Goal: Task Accomplishment & Management: Complete application form

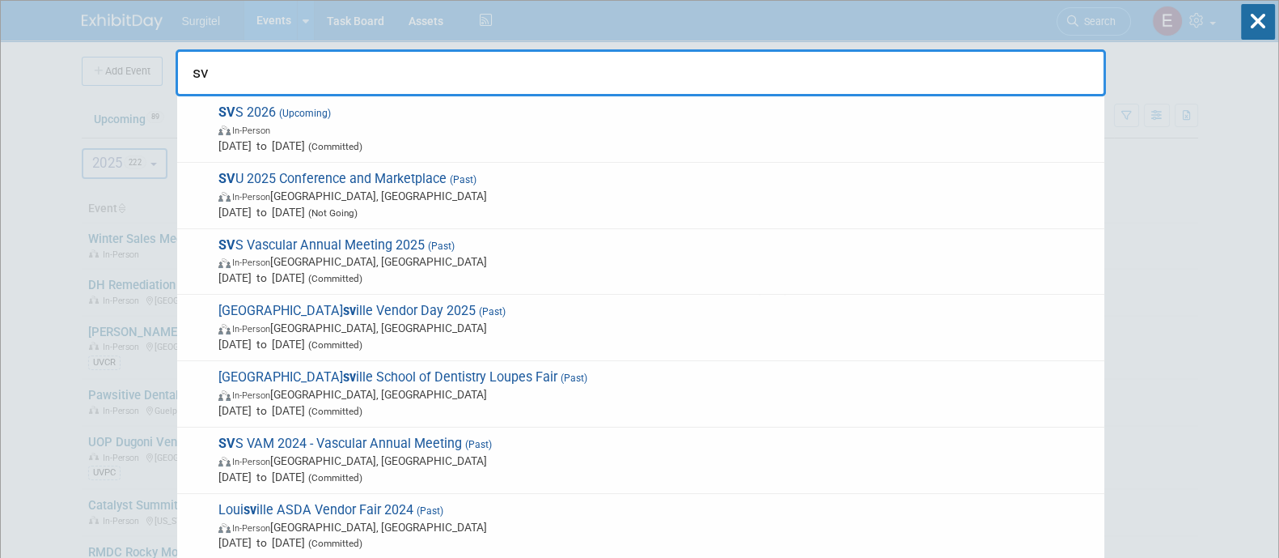
type input "s"
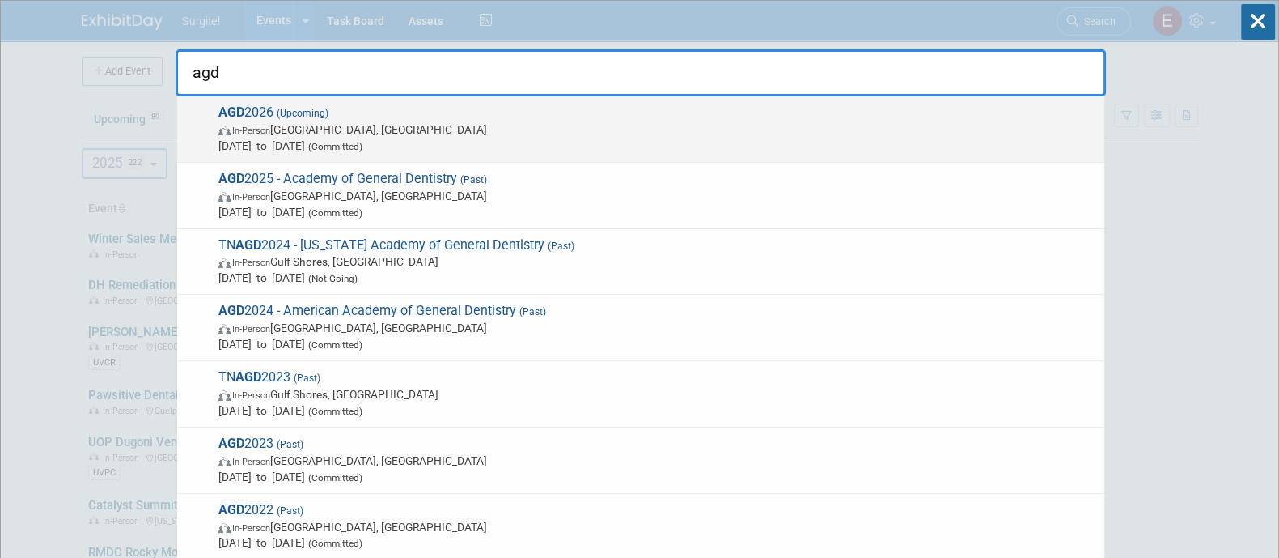
type input "agd"
click at [924, 115] on span "AGD 2026 (Upcoming) In-Person Las Vegas, NV Jun 24, 2026 to Jun 27, 2026 (Commi…" at bounding box center [655, 128] width 883 height 49
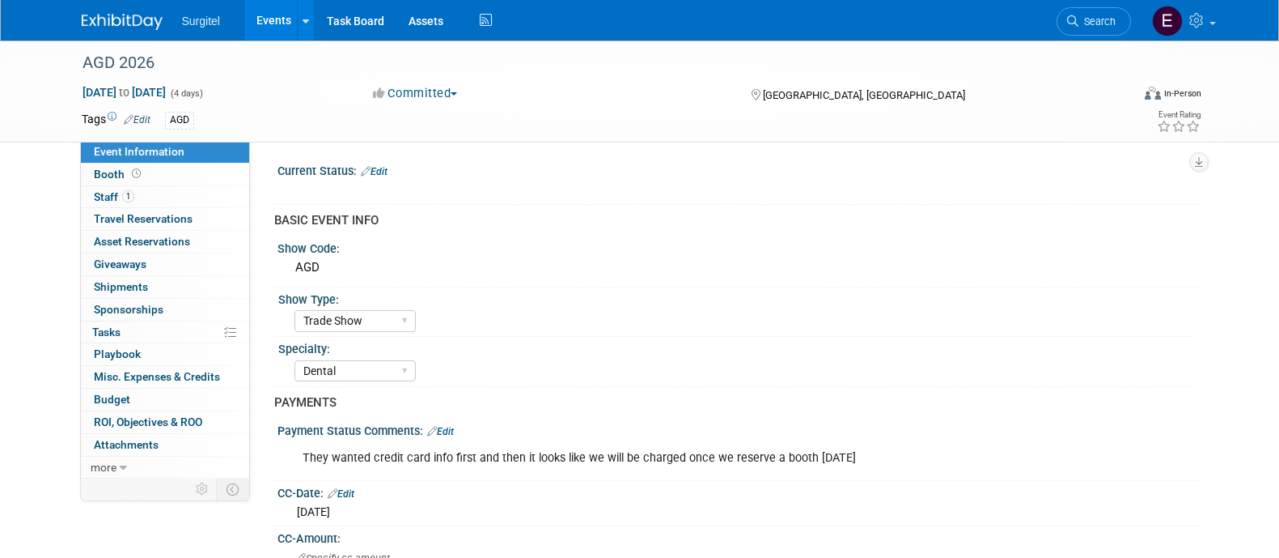
select select "Trade Show"
select select "Dental"
select select "Rewards - 12003"
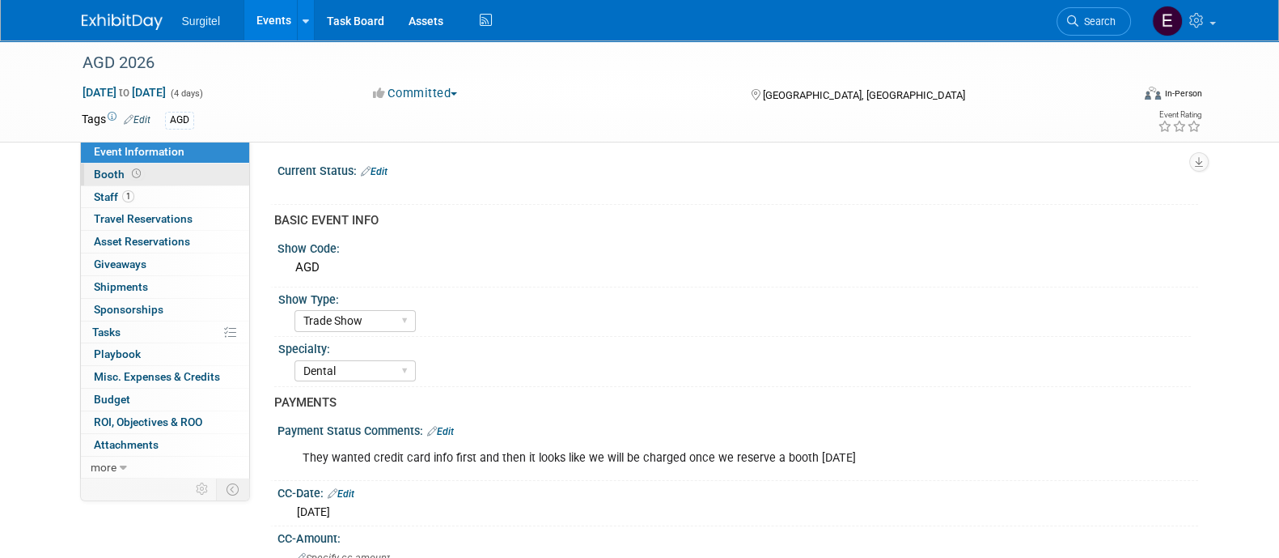
click at [166, 178] on link "Booth" at bounding box center [165, 174] width 168 height 22
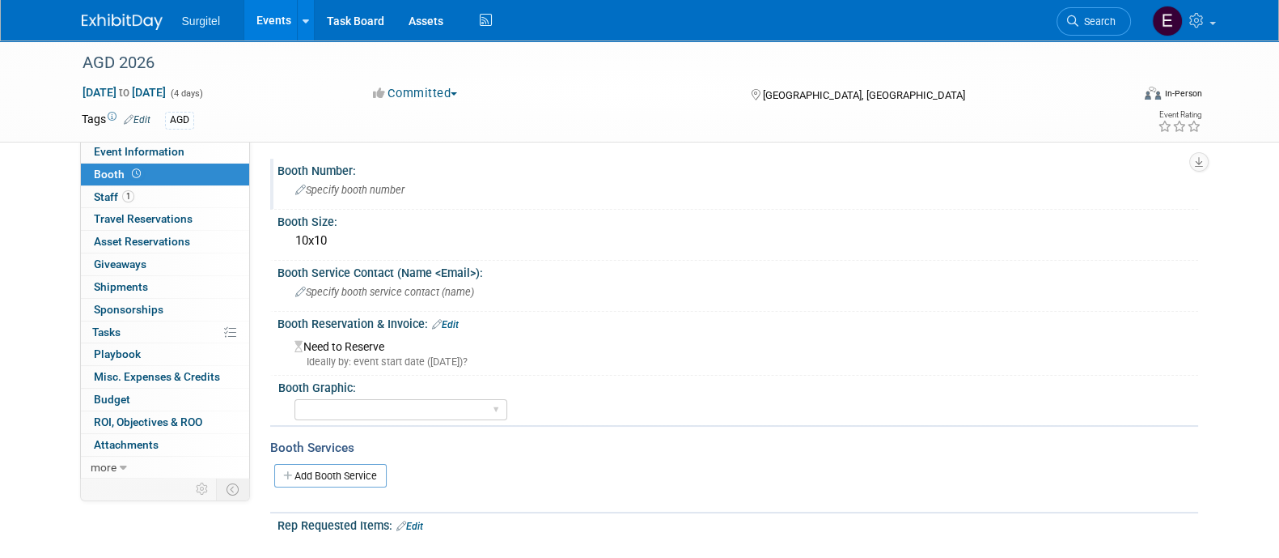
click at [332, 190] on span "Specify booth number" at bounding box center [349, 190] width 109 height 12
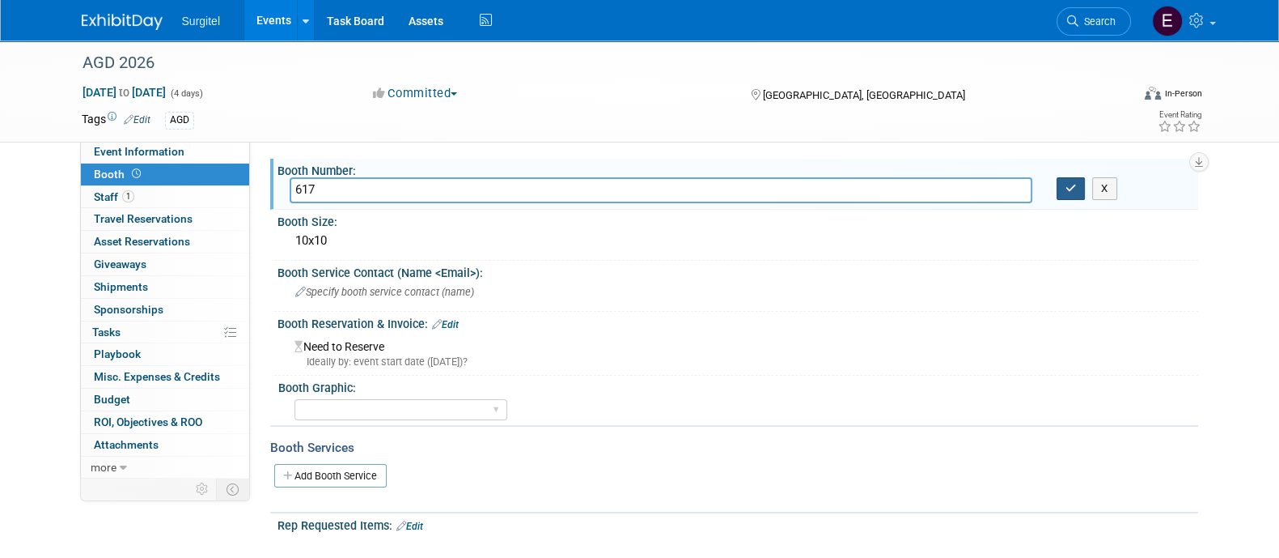
type input "617"
click at [1076, 183] on icon "button" at bounding box center [1071, 188] width 11 height 11
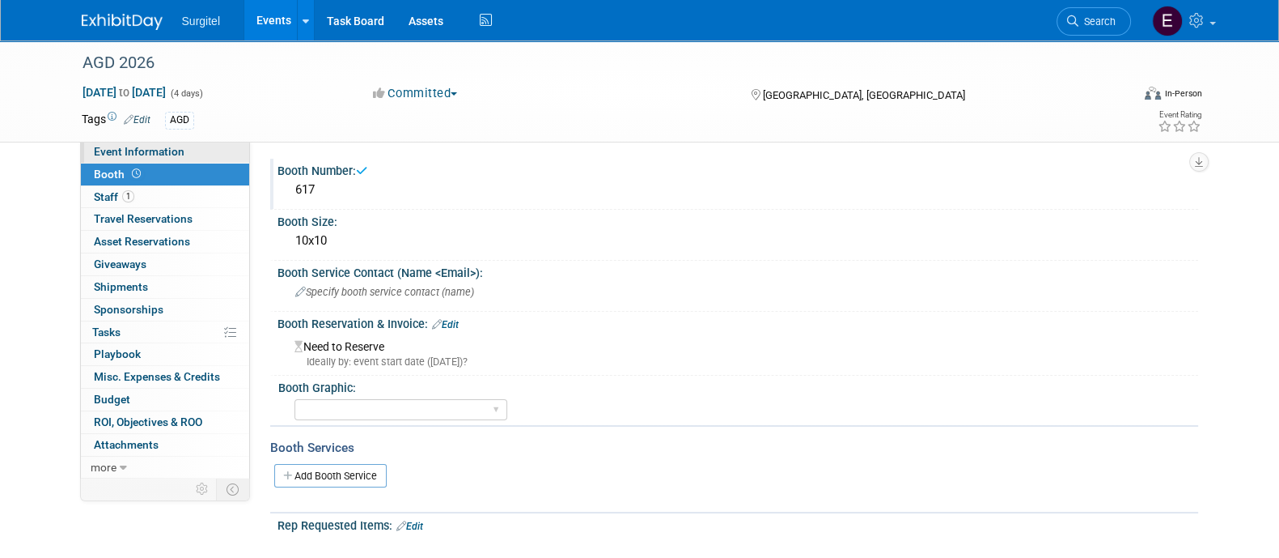
click at [147, 143] on link "Event Information" at bounding box center [165, 152] width 168 height 22
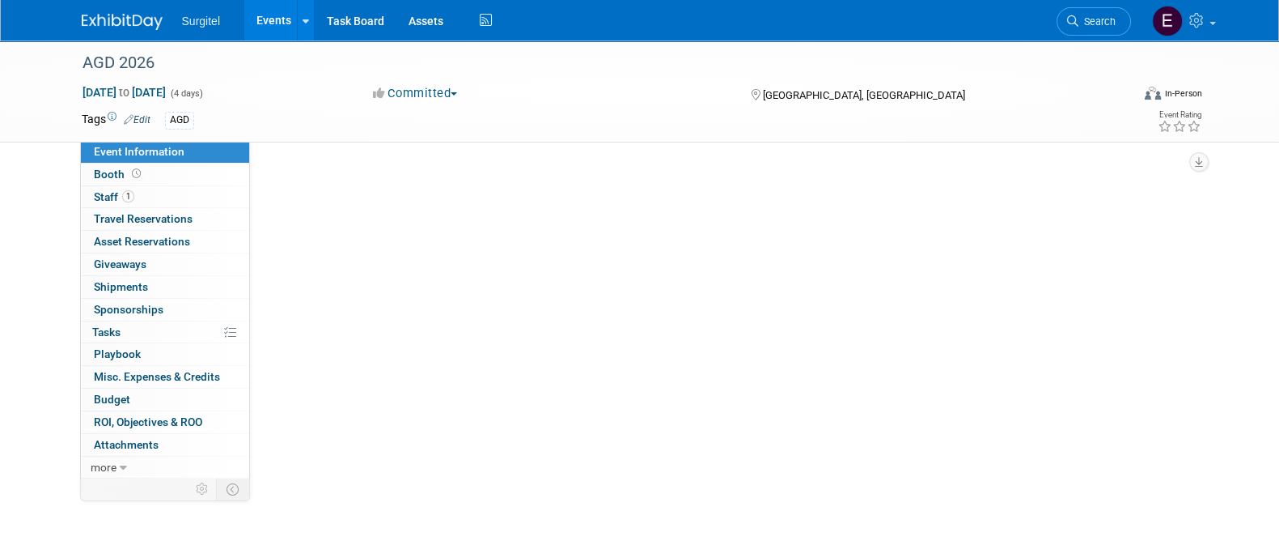
select select "Trade Show"
select select "Dental"
select select "Rewards - 12003"
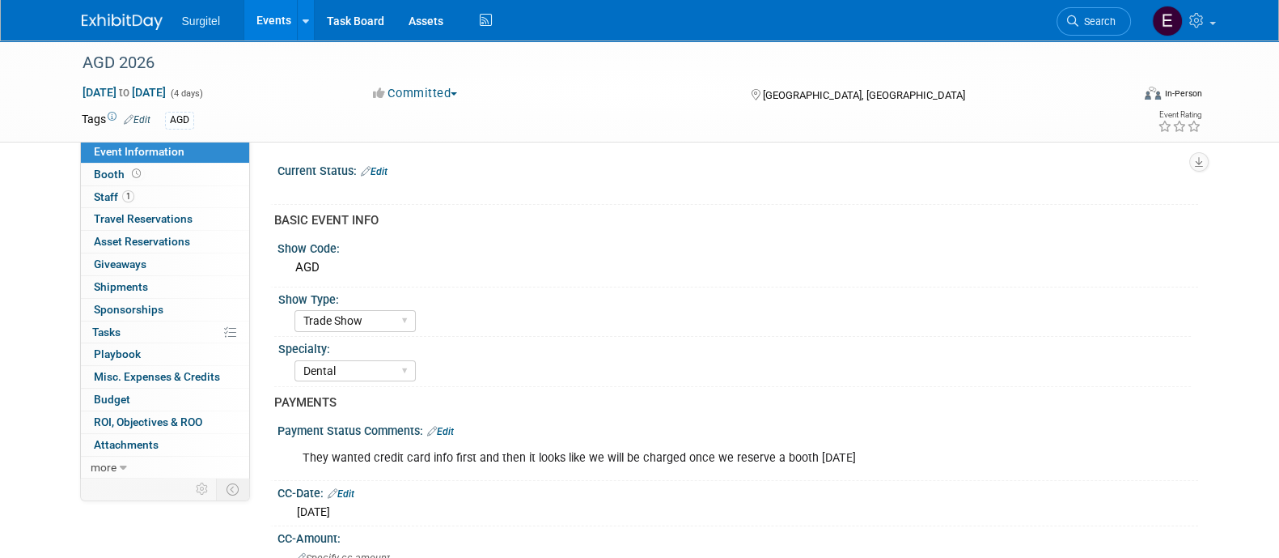
click at [438, 429] on link "Edit" at bounding box center [440, 431] width 27 height 11
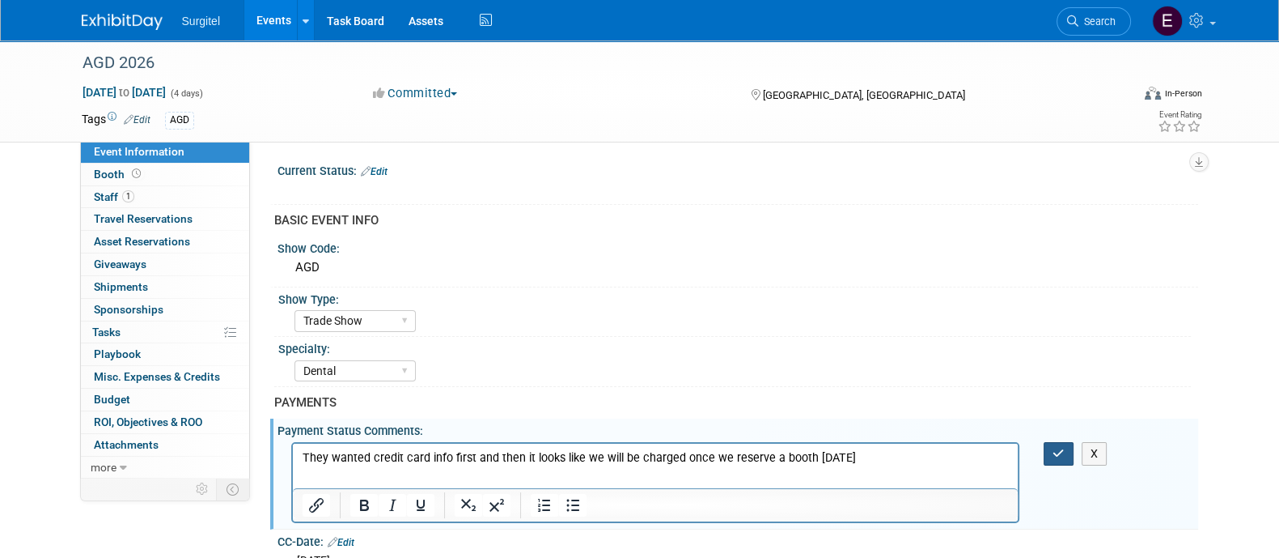
click at [1062, 456] on icon "button" at bounding box center [1059, 453] width 12 height 11
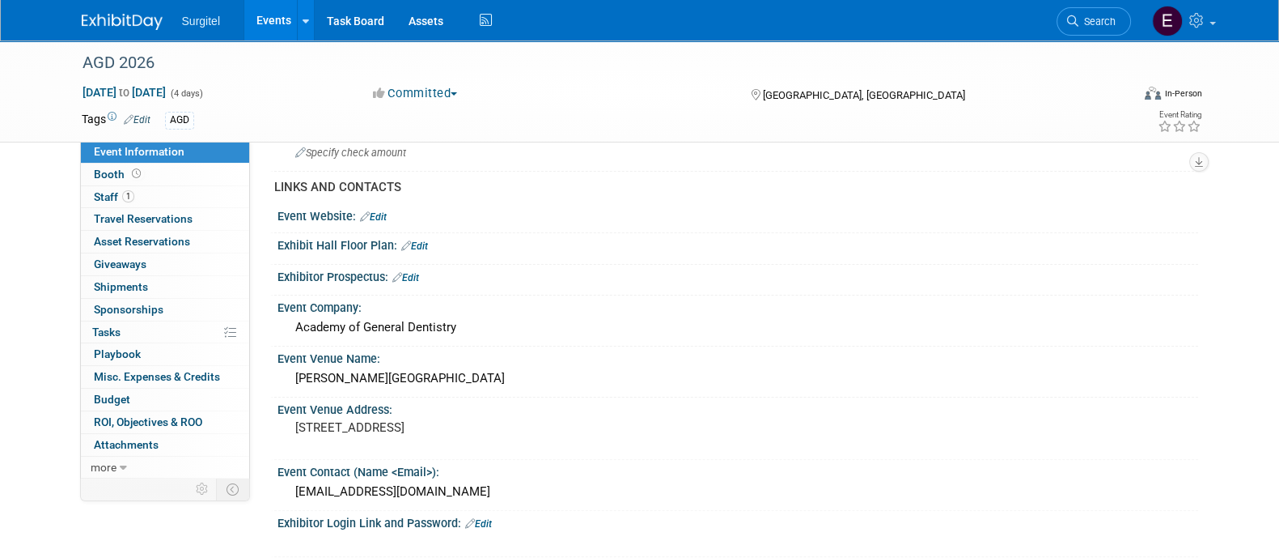
scroll to position [527, 0]
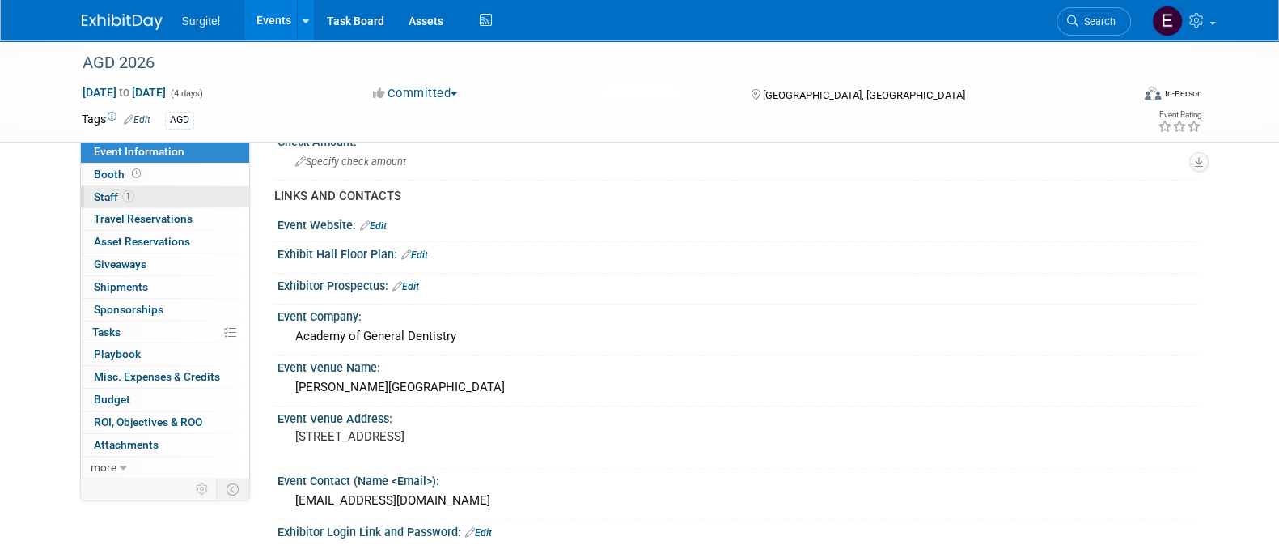
click at [159, 186] on link "1 Staff 1" at bounding box center [165, 197] width 168 height 22
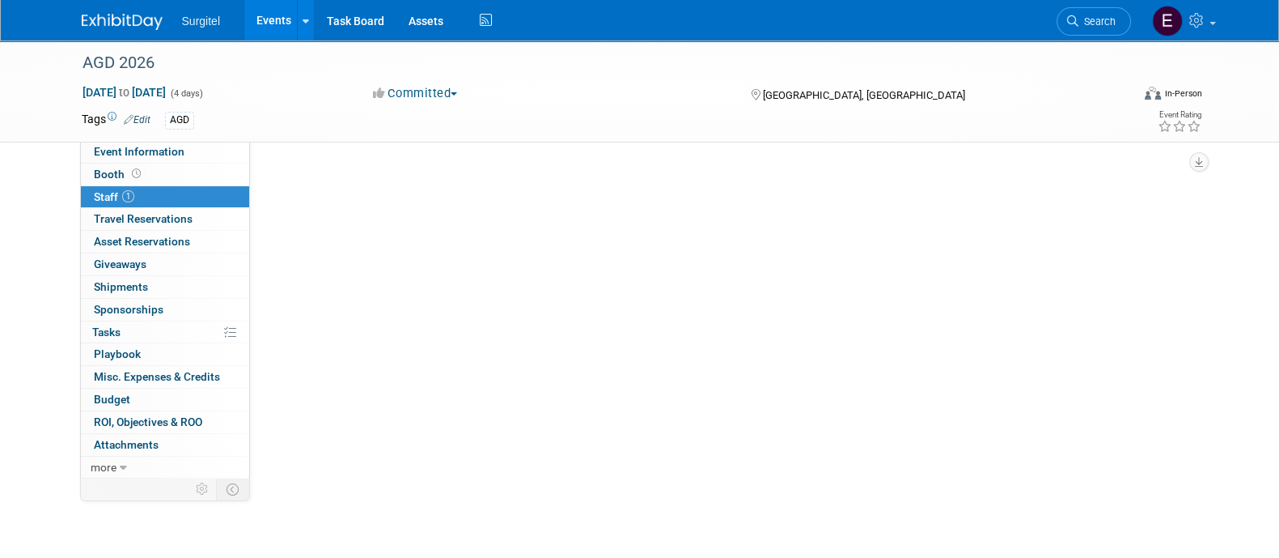
scroll to position [0, 0]
click at [270, 23] on link "Events" at bounding box center [273, 20] width 59 height 40
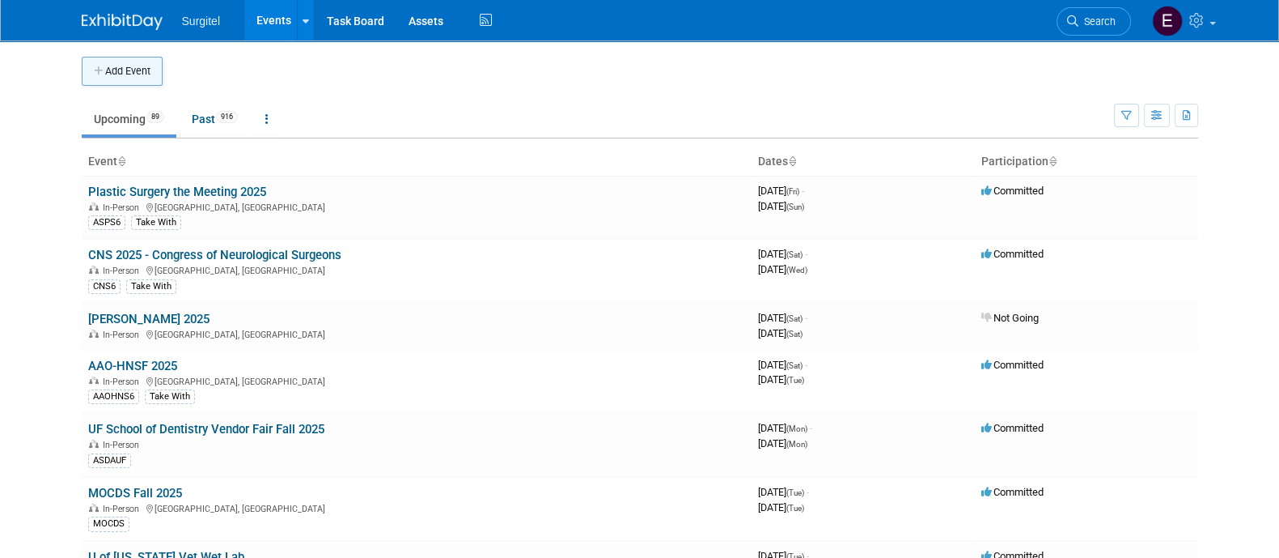
click at [131, 74] on button "Add Event" at bounding box center [122, 71] width 81 height 29
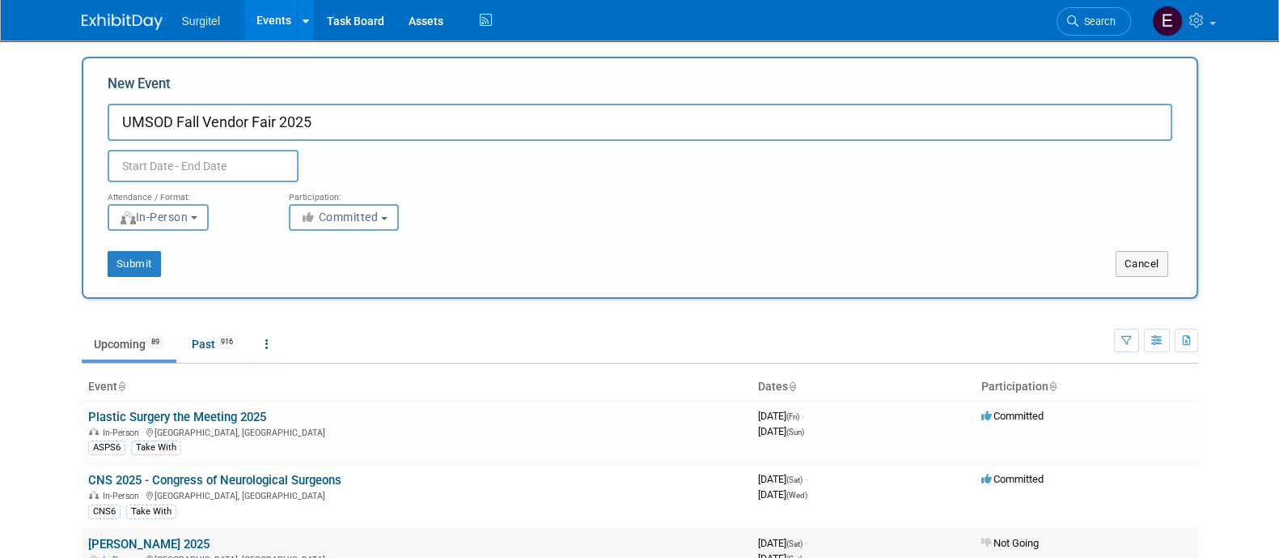
type input "UMSOD Fall Vendor Fair 2025"
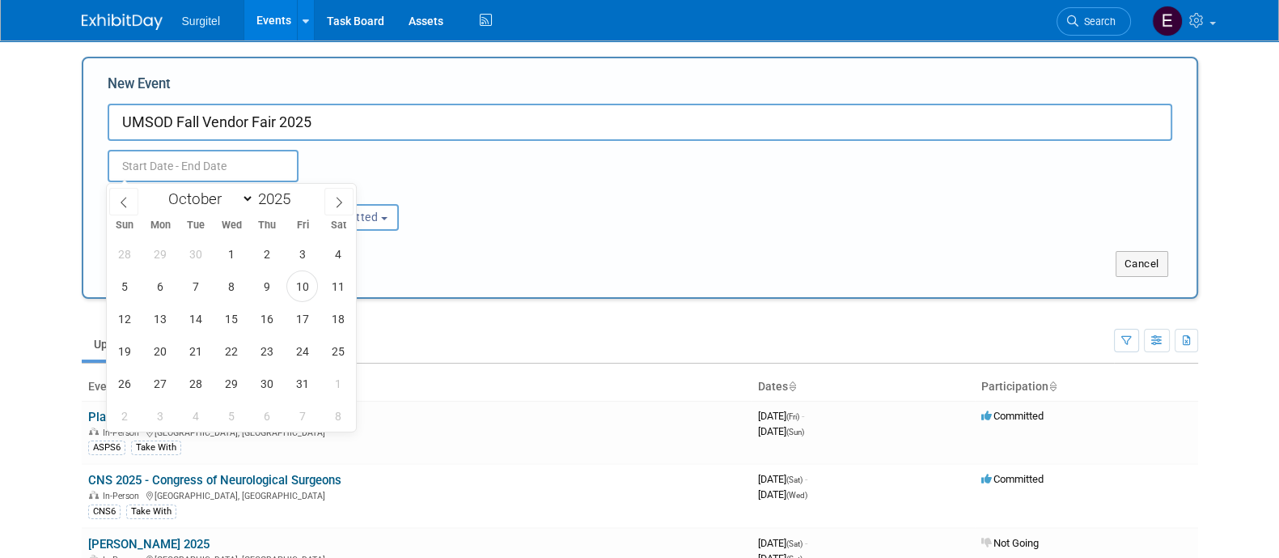
click at [206, 165] on input "text" at bounding box center [203, 166] width 191 height 32
click at [162, 337] on span "20" at bounding box center [161, 351] width 32 height 32
type input "Oct 20, 2025 to Oct 20, 2025"
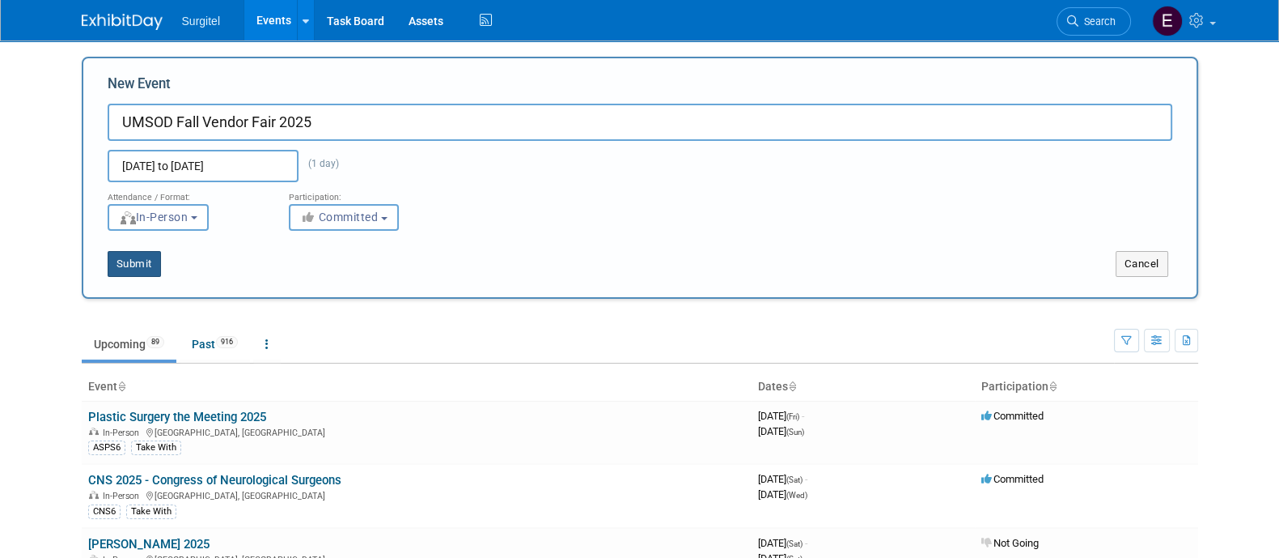
click at [146, 252] on button "Submit" at bounding box center [134, 264] width 53 height 26
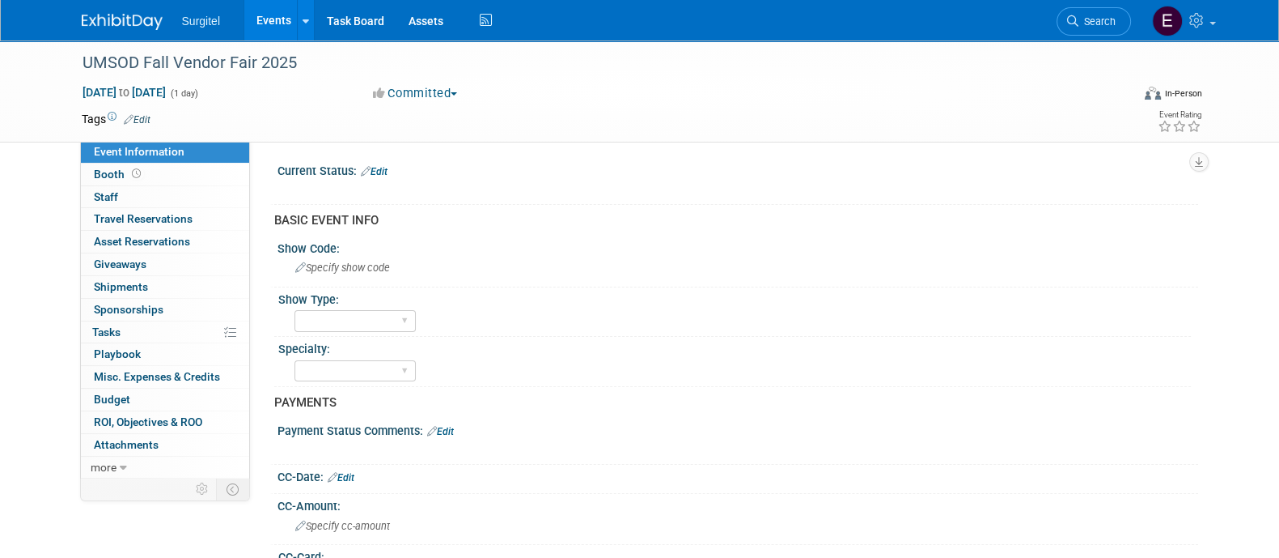
click at [146, 123] on link "Edit" at bounding box center [137, 119] width 27 height 11
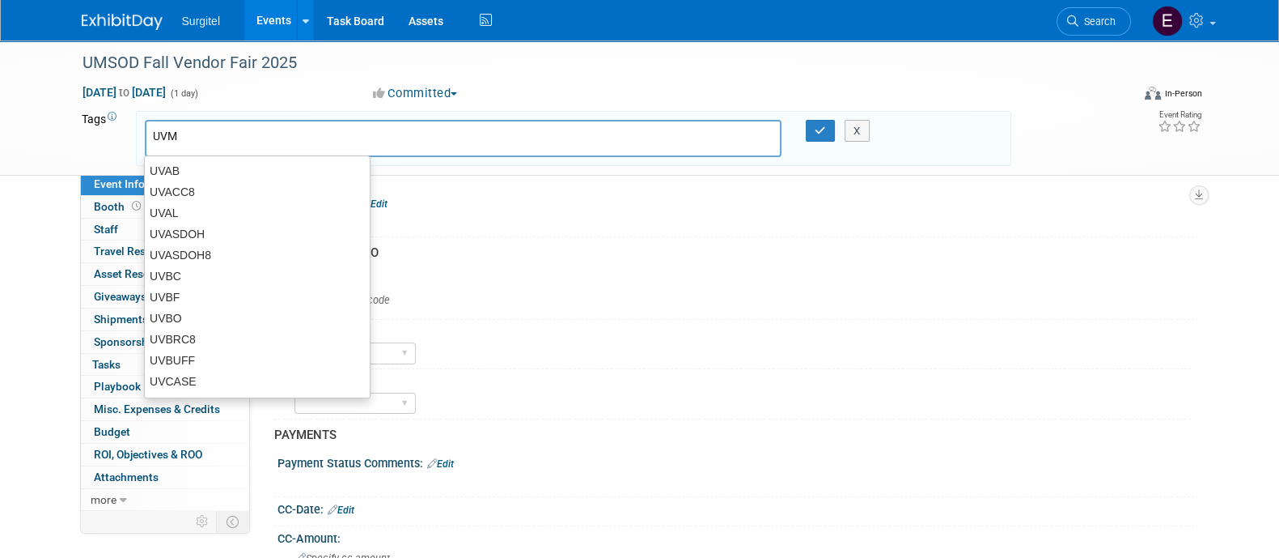
type input "UVMD"
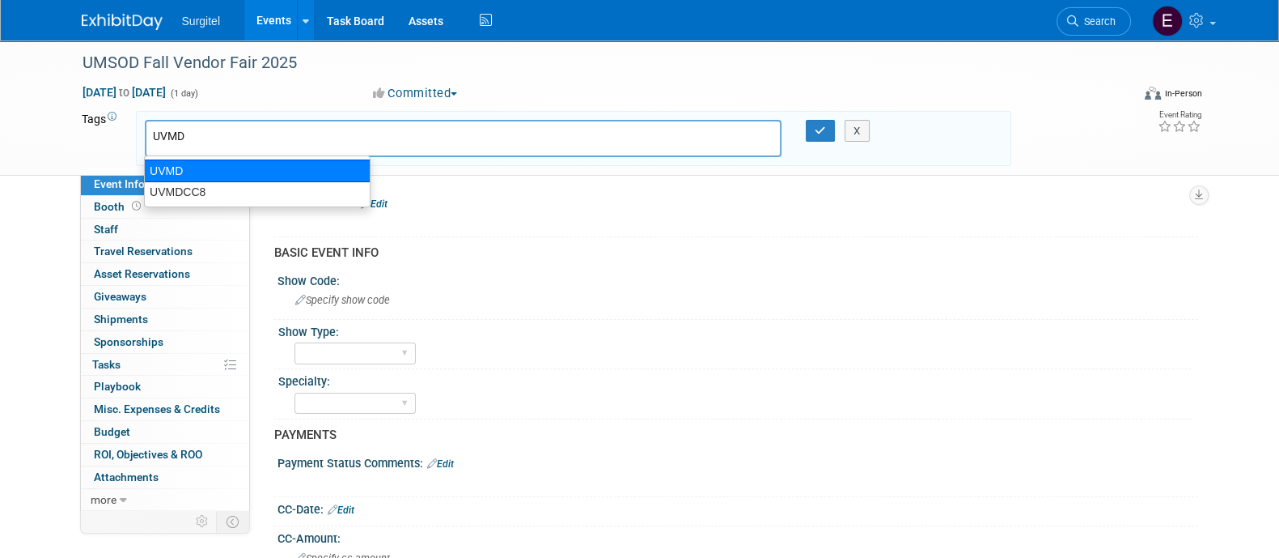
click at [179, 164] on div "UVMD" at bounding box center [257, 170] width 227 height 23
type input "UVMD"
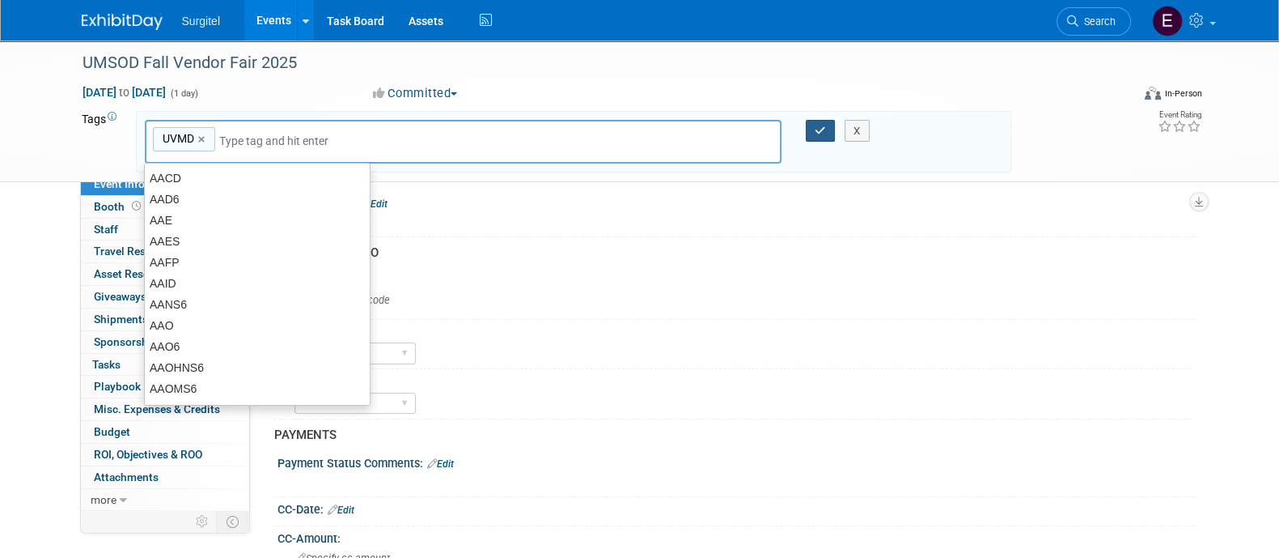
click at [820, 135] on button "button" at bounding box center [820, 131] width 29 height 23
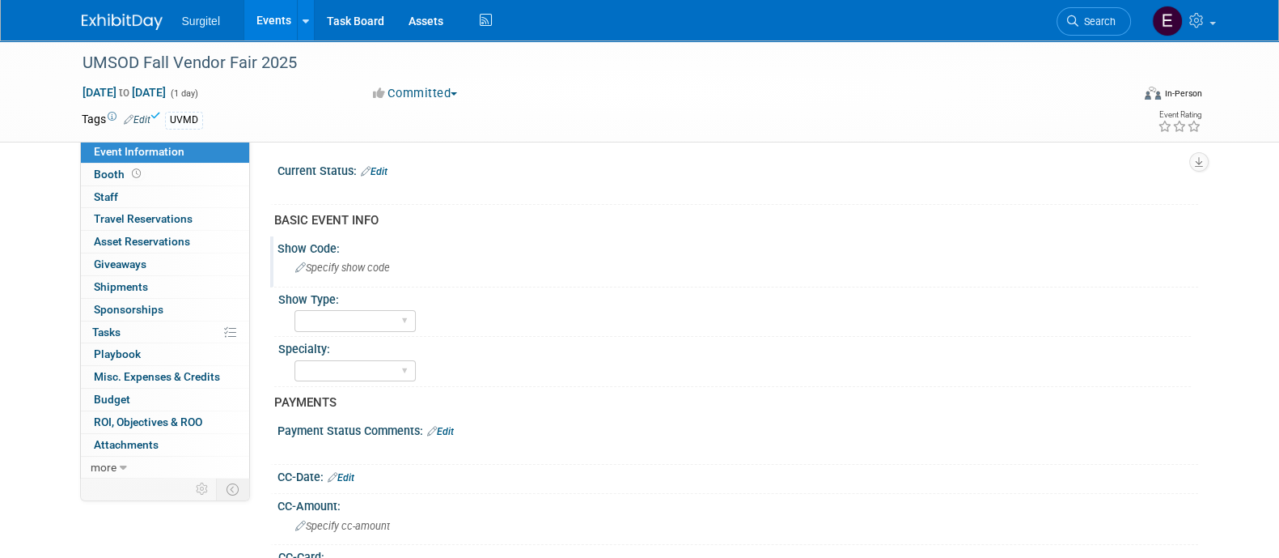
click at [372, 268] on span "Specify show code" at bounding box center [342, 267] width 95 height 12
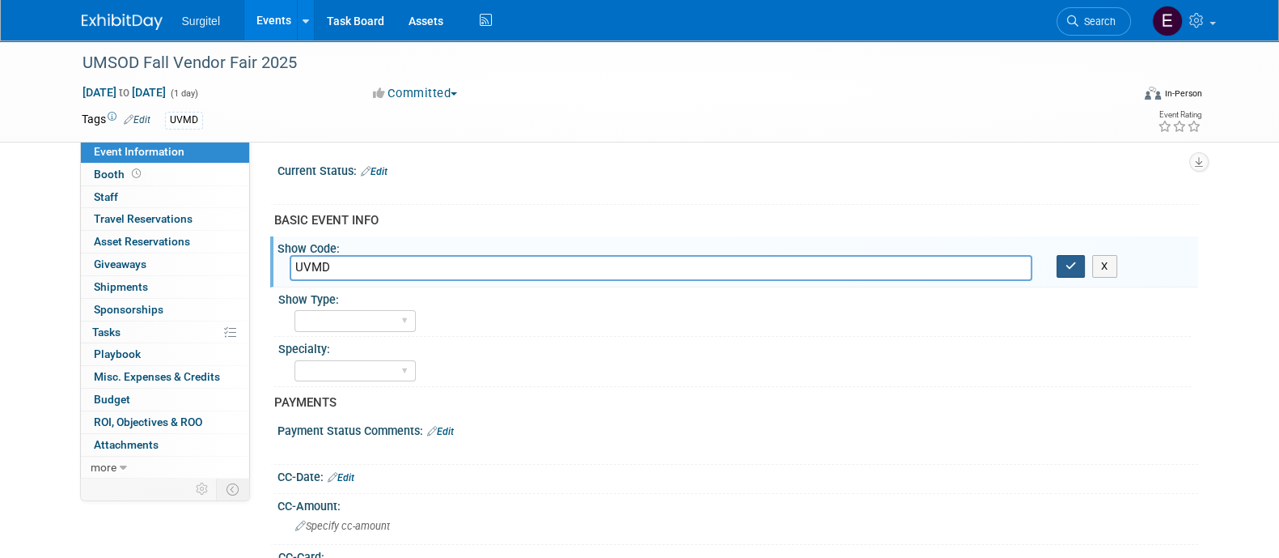
type input "UVMD"
click at [1070, 275] on button "button" at bounding box center [1071, 266] width 29 height 23
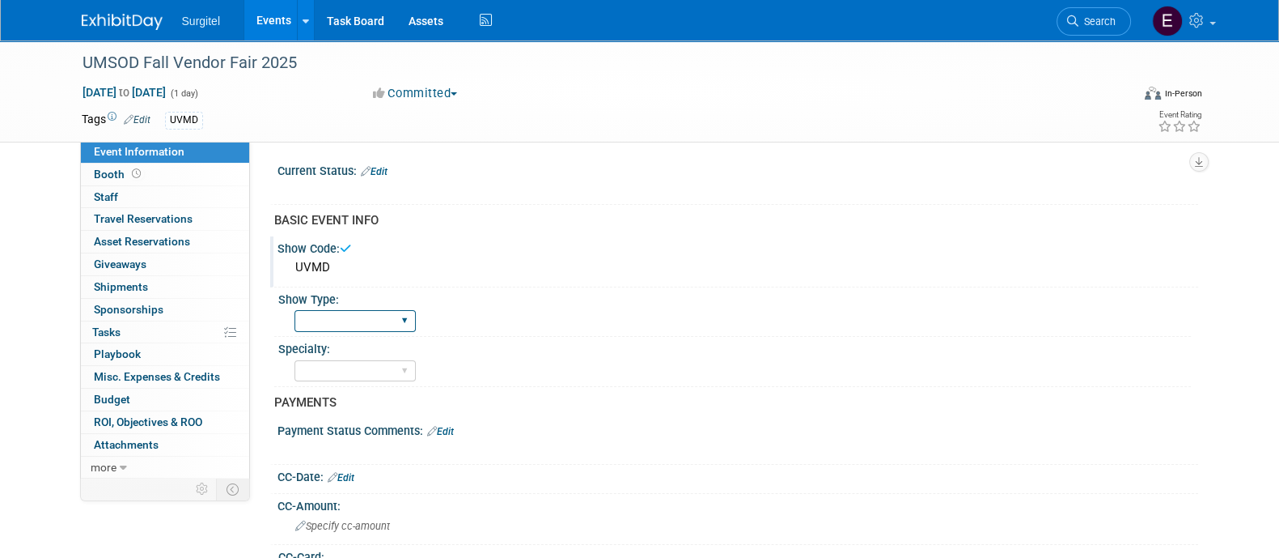
click at [402, 313] on select "School Show Trade Show Wet Lab CE Course Lunch and Learn" at bounding box center [355, 321] width 121 height 22
select select "School Show"
click at [295, 310] on select "School Show Trade Show Wet Lab CE Course Lunch and Learn" at bounding box center [355, 321] width 121 height 22
click at [364, 374] on select "Dental Hygiene Medical Veterinarian Other" at bounding box center [355, 371] width 121 height 22
select select "Dental"
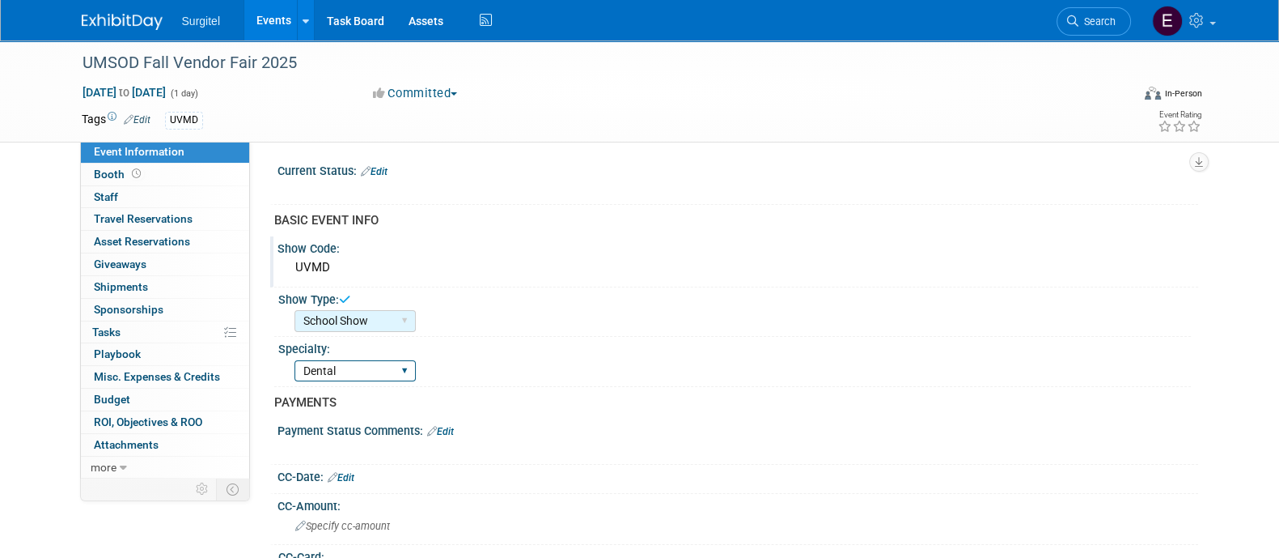
click at [295, 360] on select "Dental Hygiene Medical Veterinarian Other" at bounding box center [355, 371] width 121 height 22
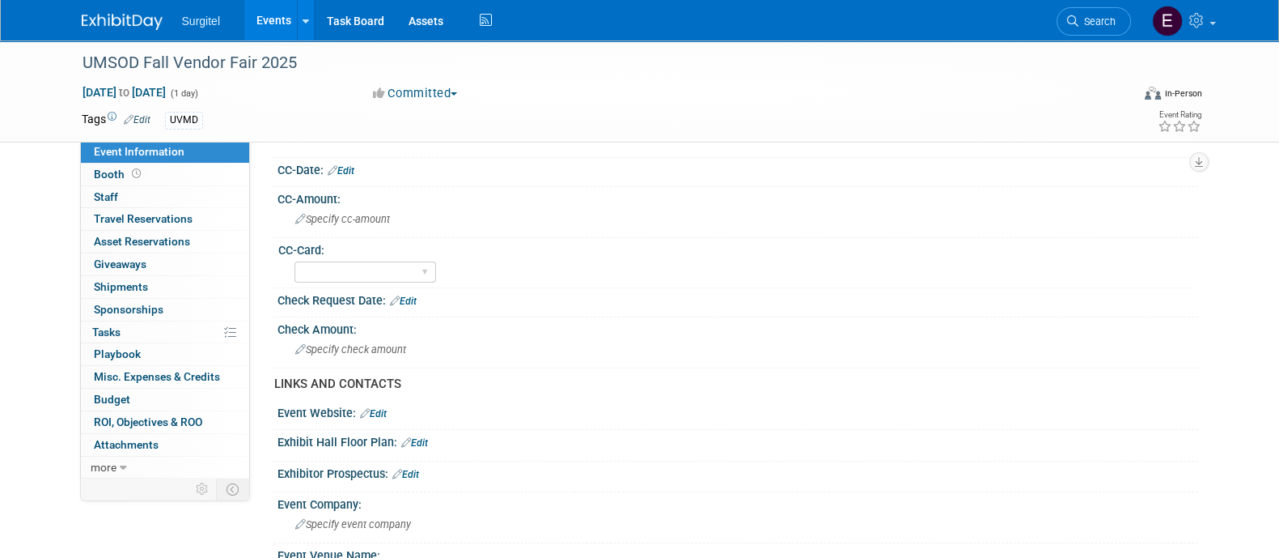
scroll to position [304, 0]
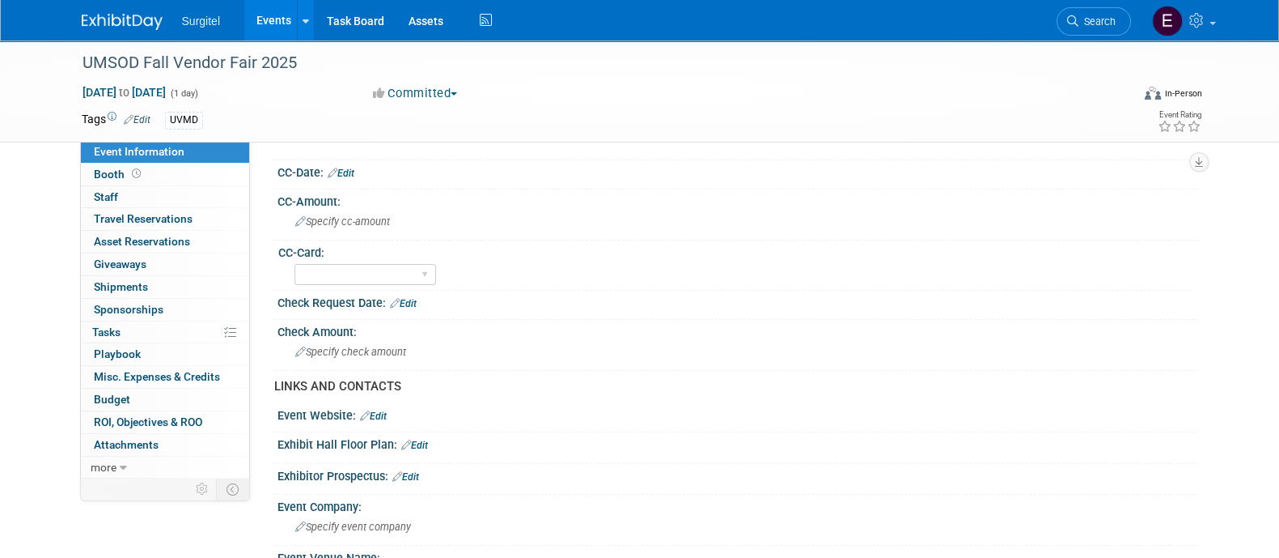
click at [345, 172] on link "Edit" at bounding box center [341, 173] width 27 height 11
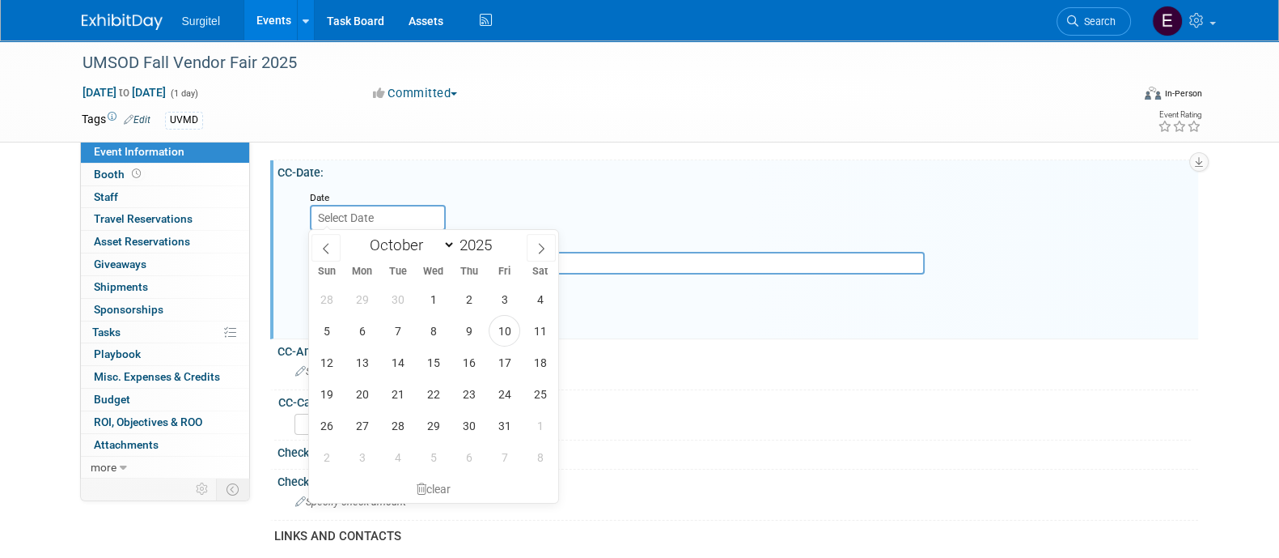
click at [360, 212] on input "text" at bounding box center [378, 218] width 136 height 26
click at [509, 329] on span "10" at bounding box center [505, 331] width 32 height 32
type input "Oct 10, 2025"
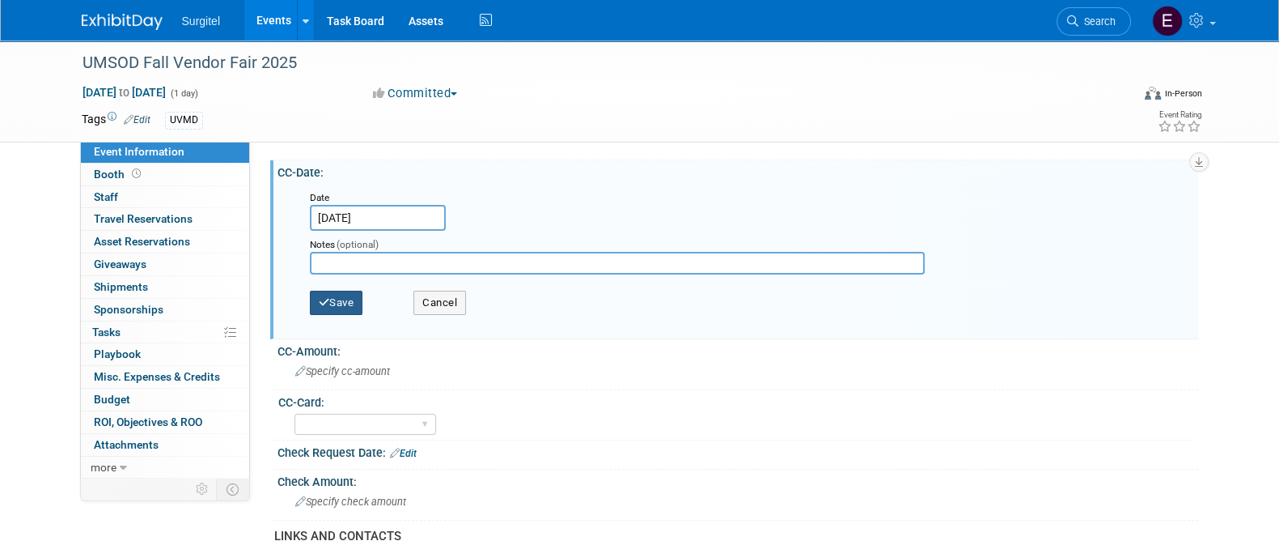
click at [335, 302] on button "Save" at bounding box center [336, 303] width 53 height 24
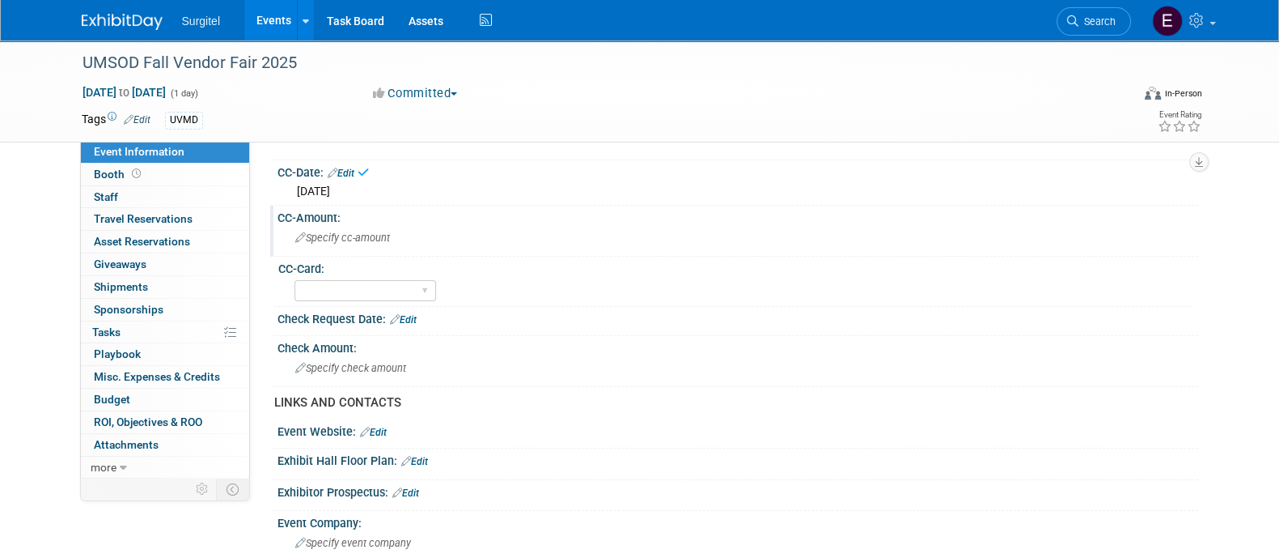
click at [348, 240] on span "Specify cc-amount" at bounding box center [342, 237] width 95 height 12
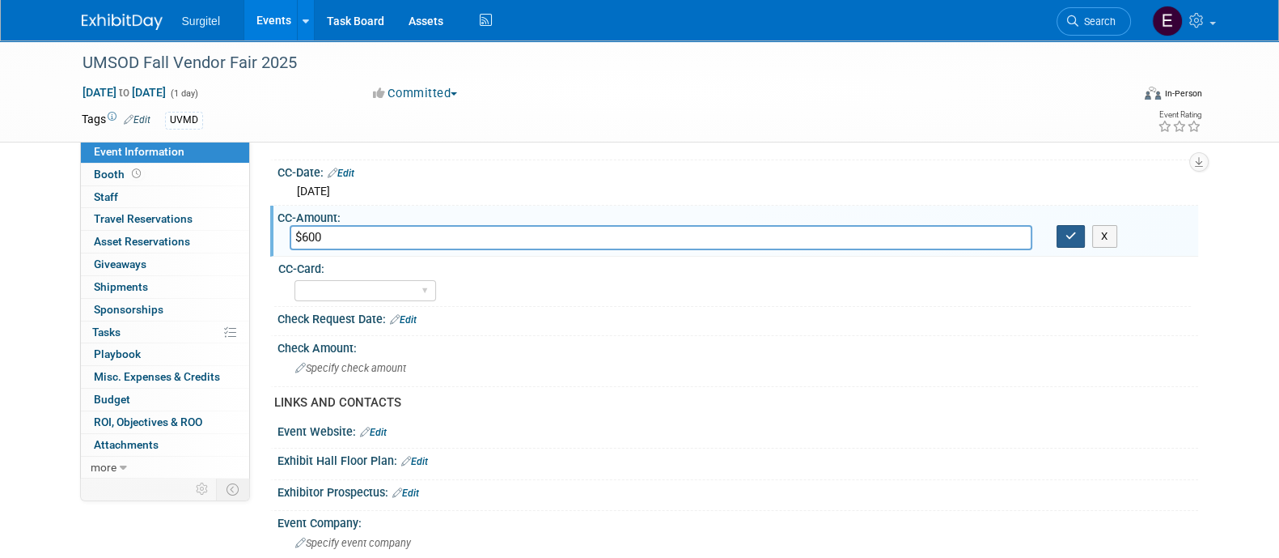
type input "$600"
click at [1067, 241] on button "button" at bounding box center [1071, 236] width 29 height 23
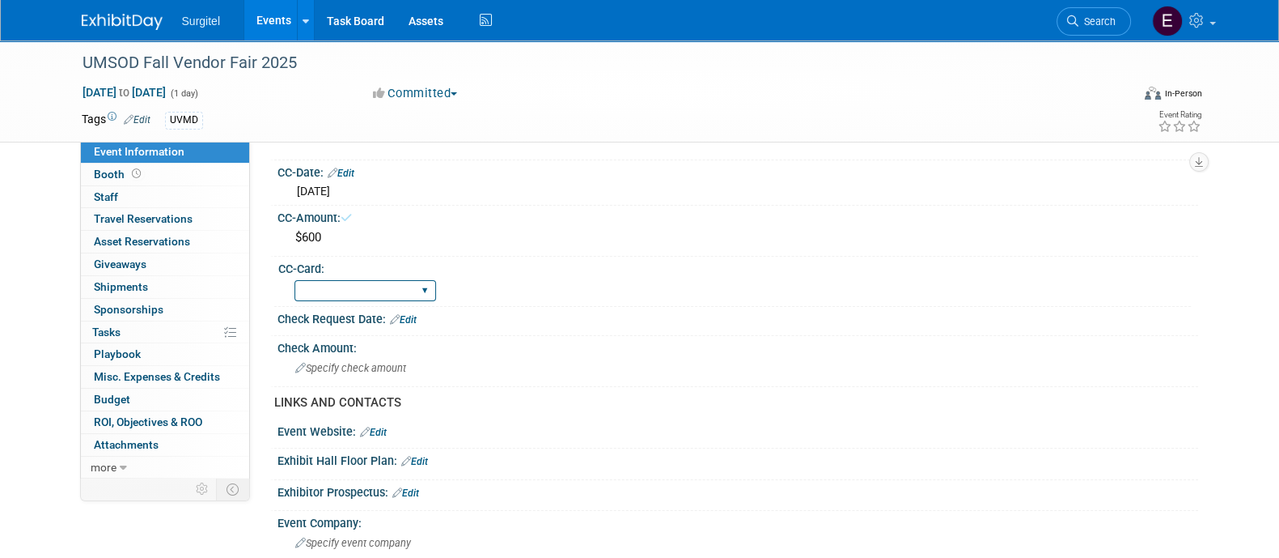
click at [391, 285] on select "Rewards - 12003 SkyMiles - 93008 Visa - 1925 Business Cash - 7359" at bounding box center [366, 291] width 142 height 22
select select "SkyMiles - 93008"
click at [295, 280] on select "Rewards - 12003 SkyMiles - 93008 Visa - 1925 Business Cash - 7359" at bounding box center [366, 291] width 142 height 22
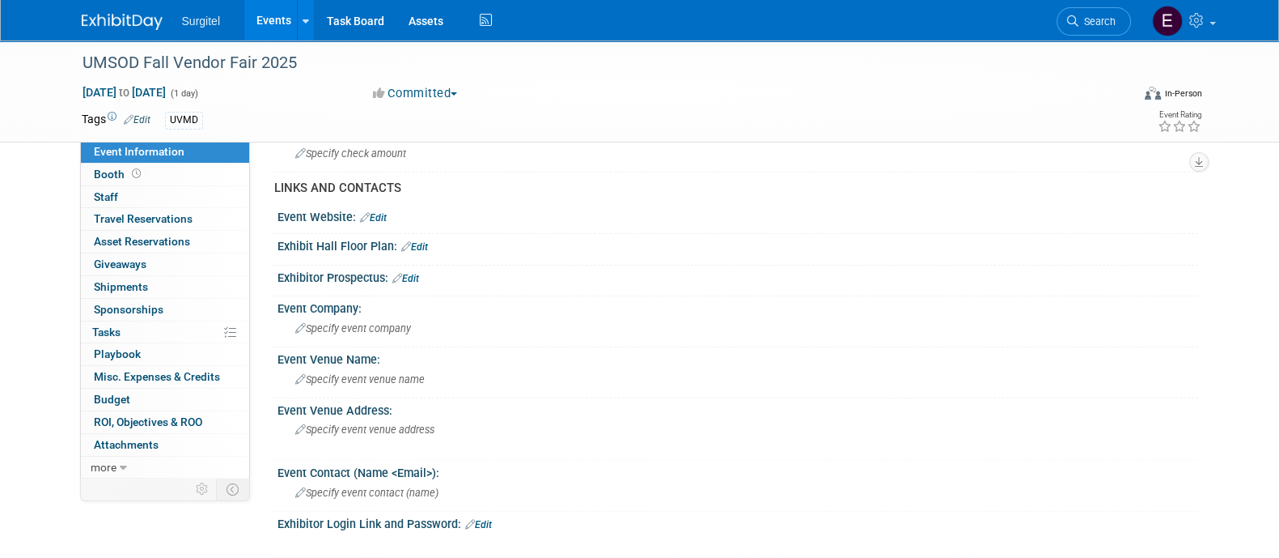
scroll to position [517, 0]
click at [348, 379] on span "Specify event venue name" at bounding box center [359, 381] width 129 height 12
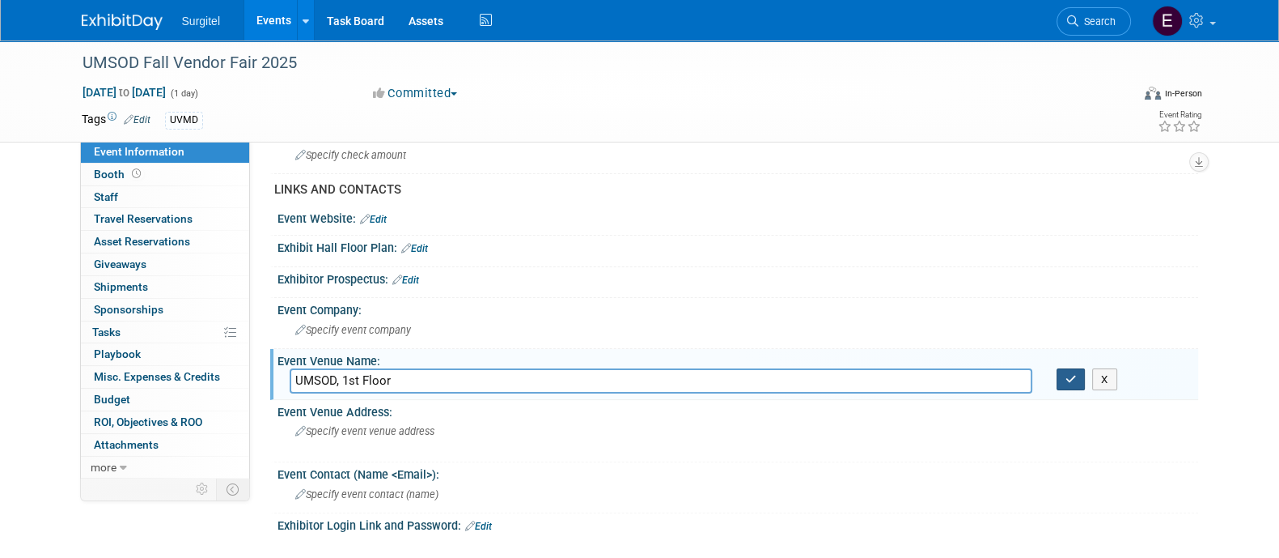
type input "UMSOD, 1st Floor"
click at [1073, 376] on icon "button" at bounding box center [1071, 379] width 11 height 11
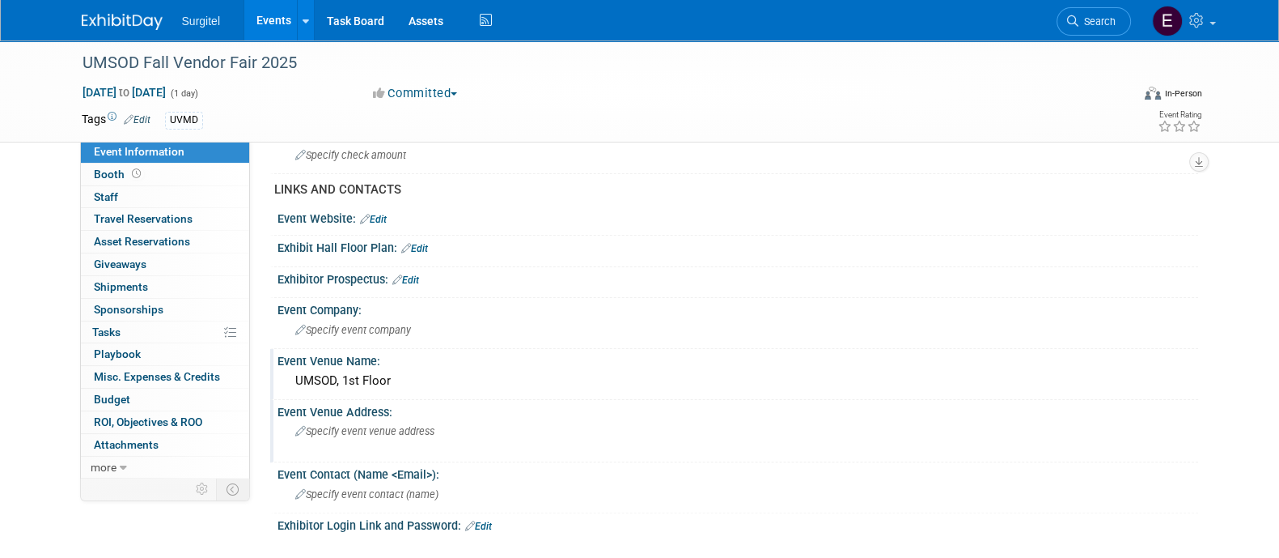
click at [374, 428] on span "Specify event venue address" at bounding box center [364, 431] width 139 height 12
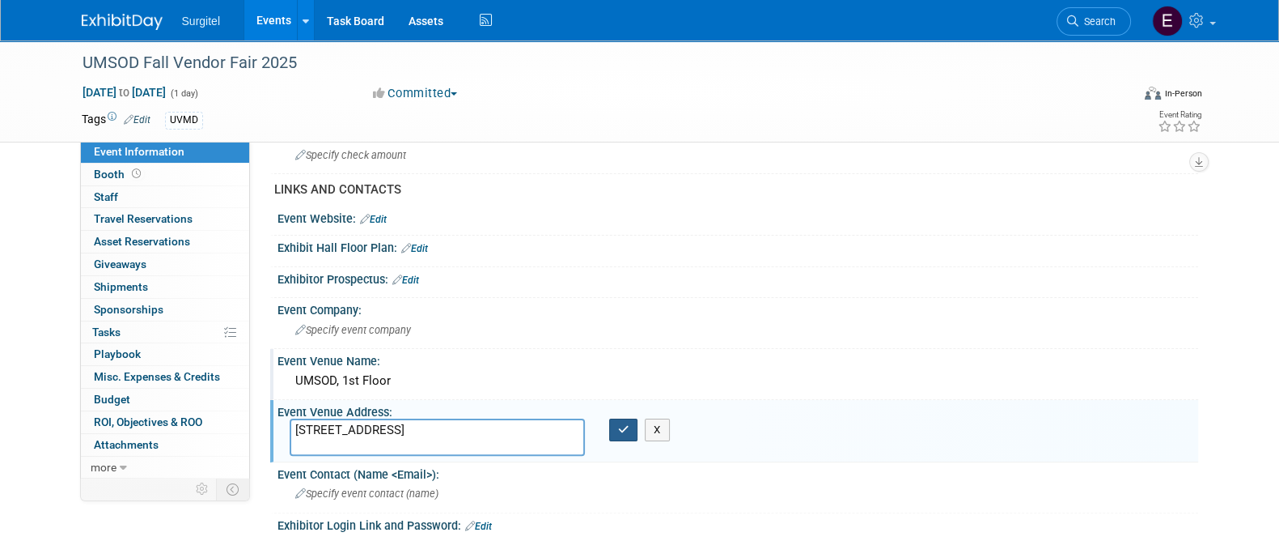
type textarea "650 W Baltimore St, Baltimore, MD 21201"
click at [628, 428] on icon "button" at bounding box center [623, 429] width 11 height 11
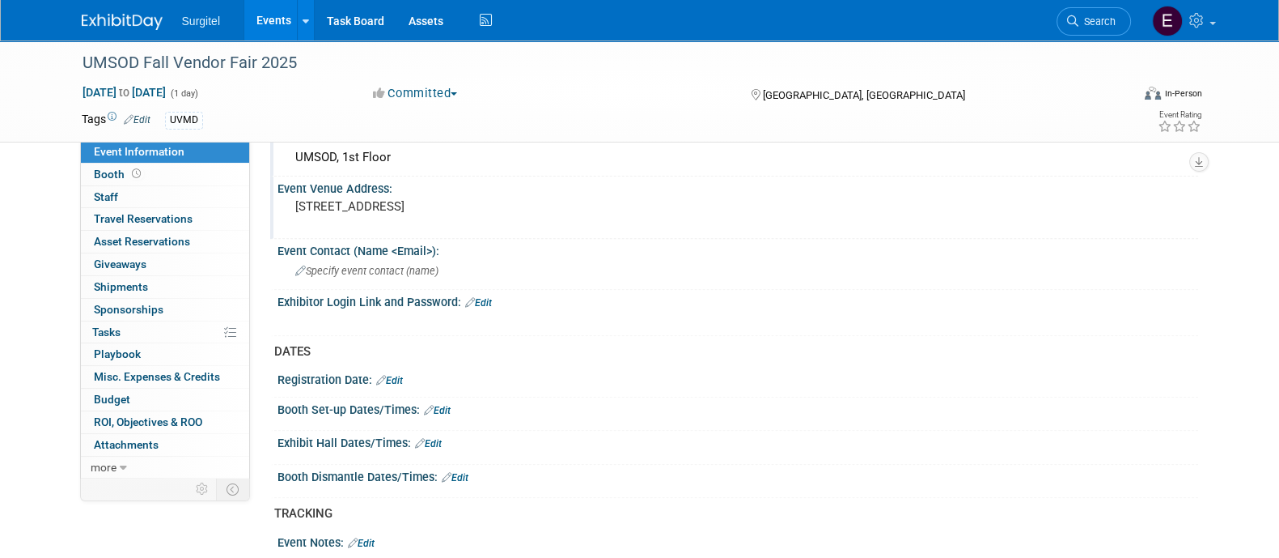
scroll to position [738, 0]
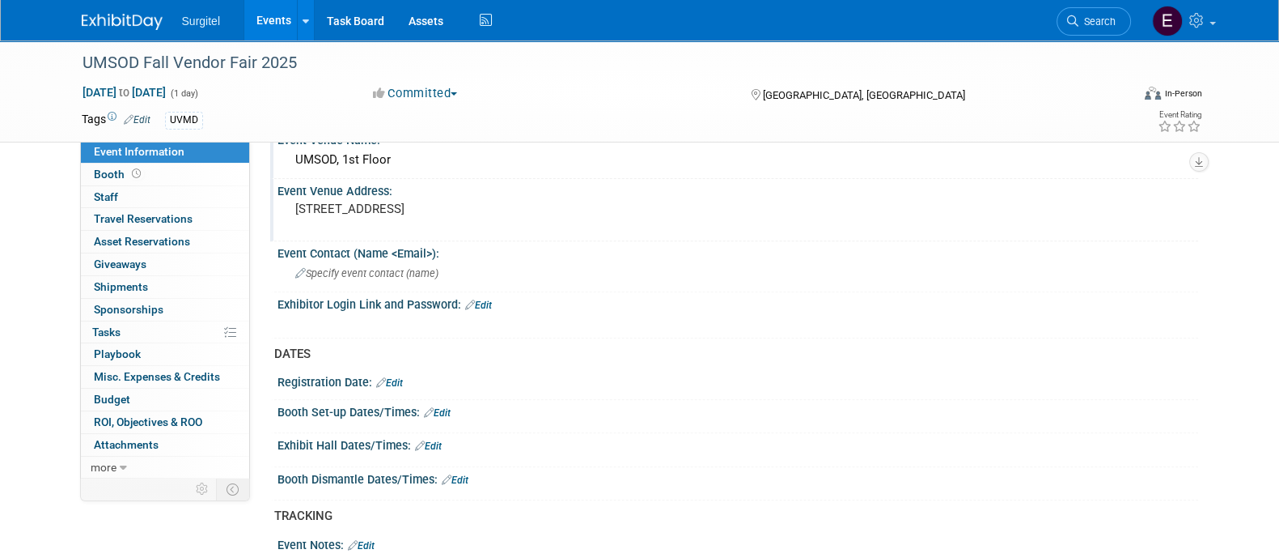
click at [437, 440] on link "Edit" at bounding box center [428, 445] width 27 height 11
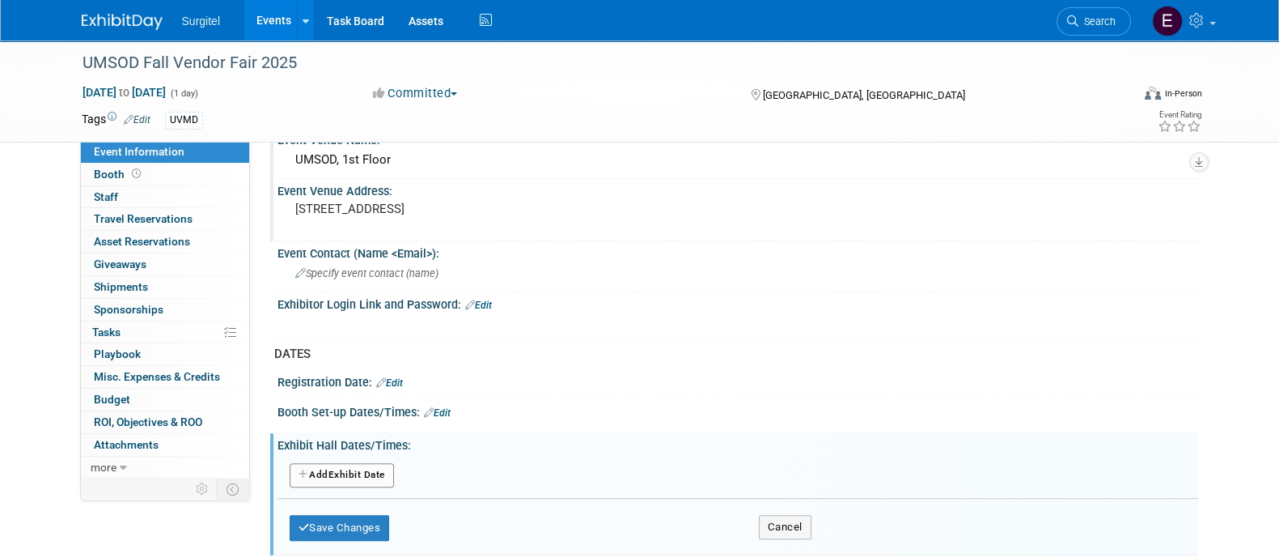
click at [368, 463] on button "Add Another Exhibit Date" at bounding box center [342, 475] width 104 height 24
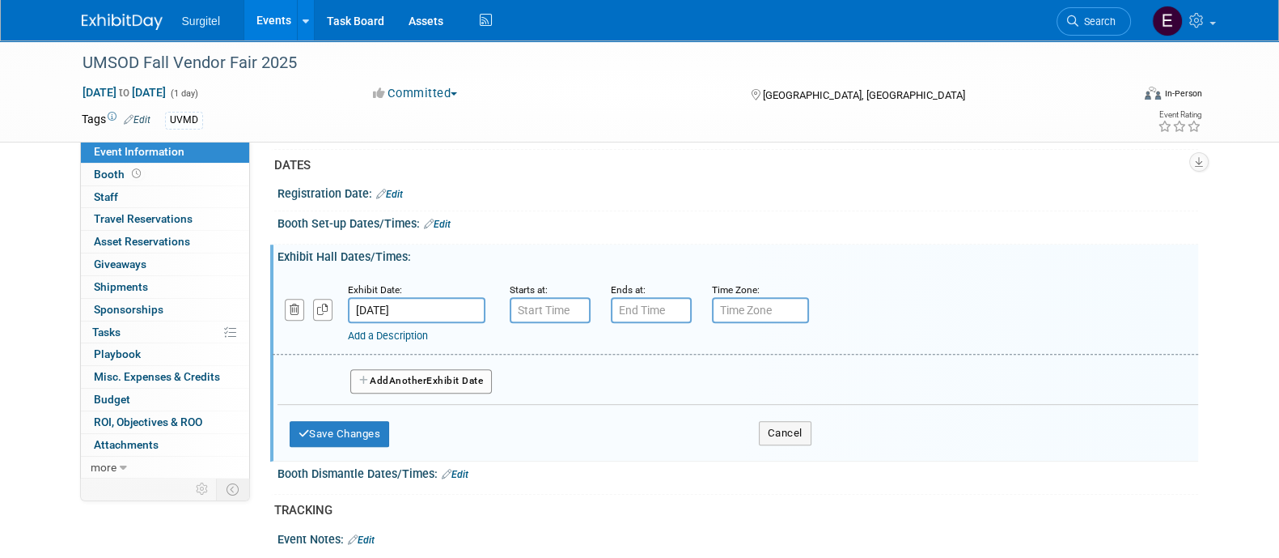
scroll to position [935, 0]
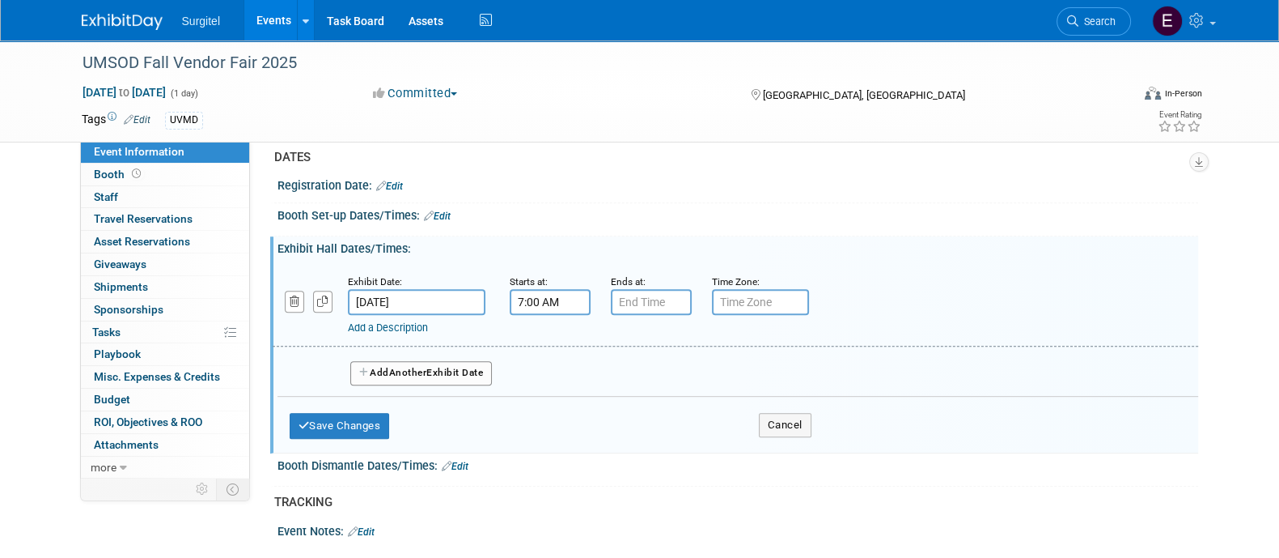
click at [536, 301] on input "7:00 AM" at bounding box center [550, 302] width 81 height 26
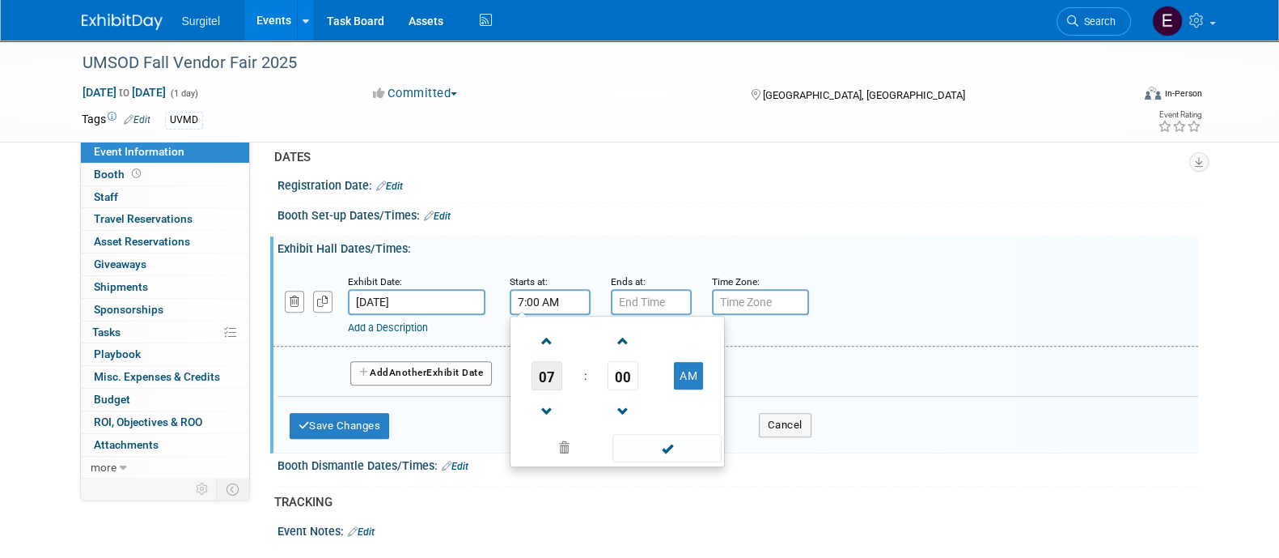
click at [545, 361] on span "07" at bounding box center [547, 375] width 31 height 29
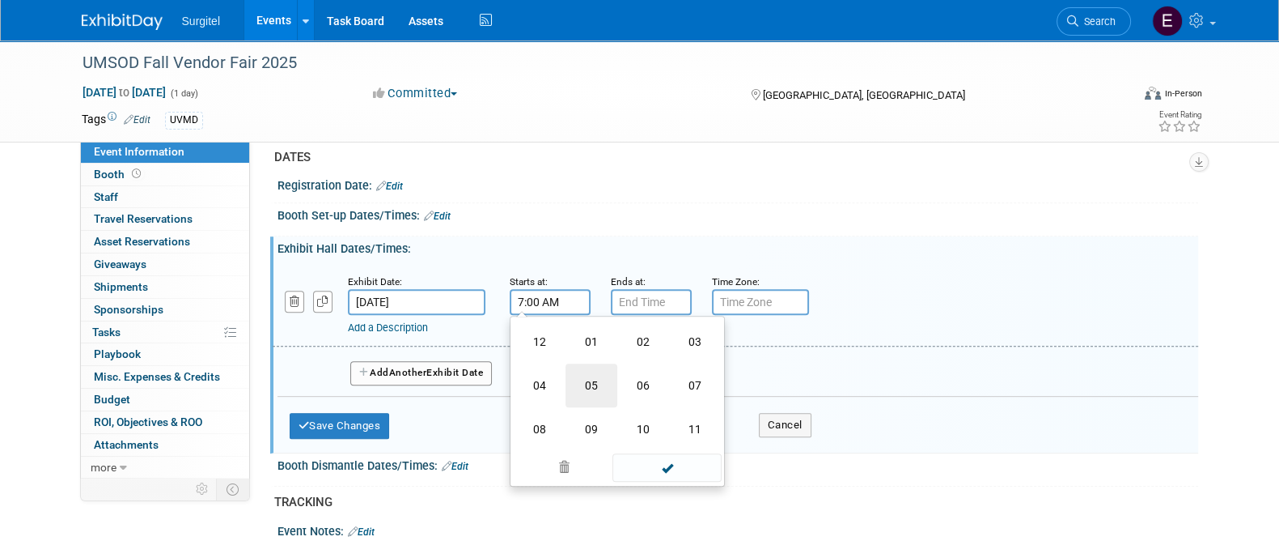
click at [579, 384] on td "05" at bounding box center [592, 385] width 52 height 44
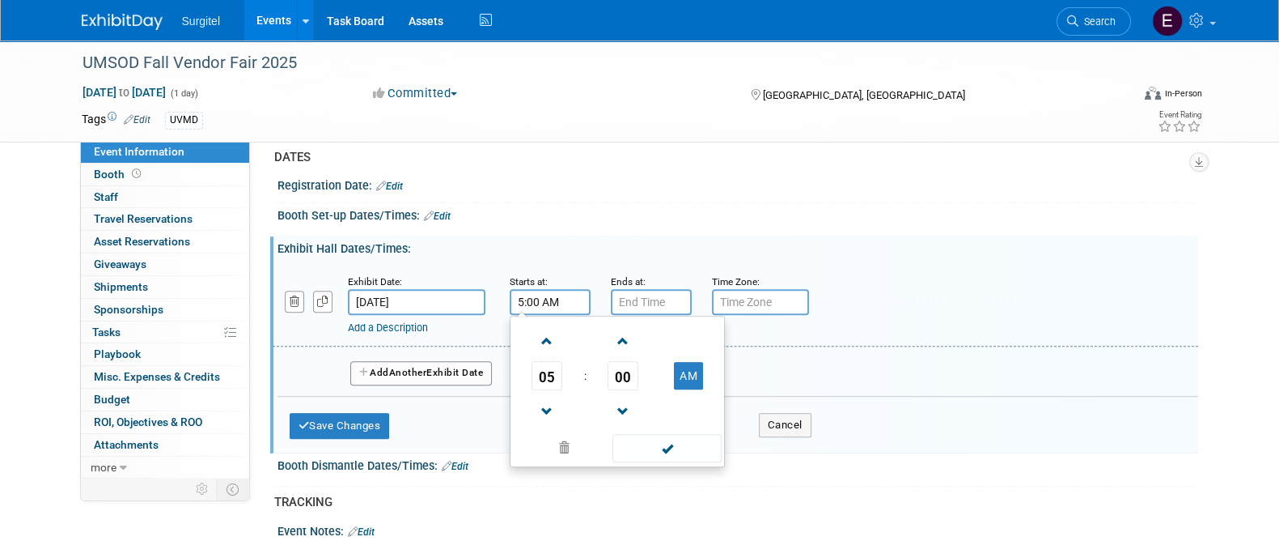
click at [693, 361] on td "AM" at bounding box center [689, 375] width 64 height 29
click at [687, 373] on button "AM" at bounding box center [688, 376] width 29 height 28
type input "5:00 PM"
click at [676, 448] on span at bounding box center [667, 448] width 109 height 28
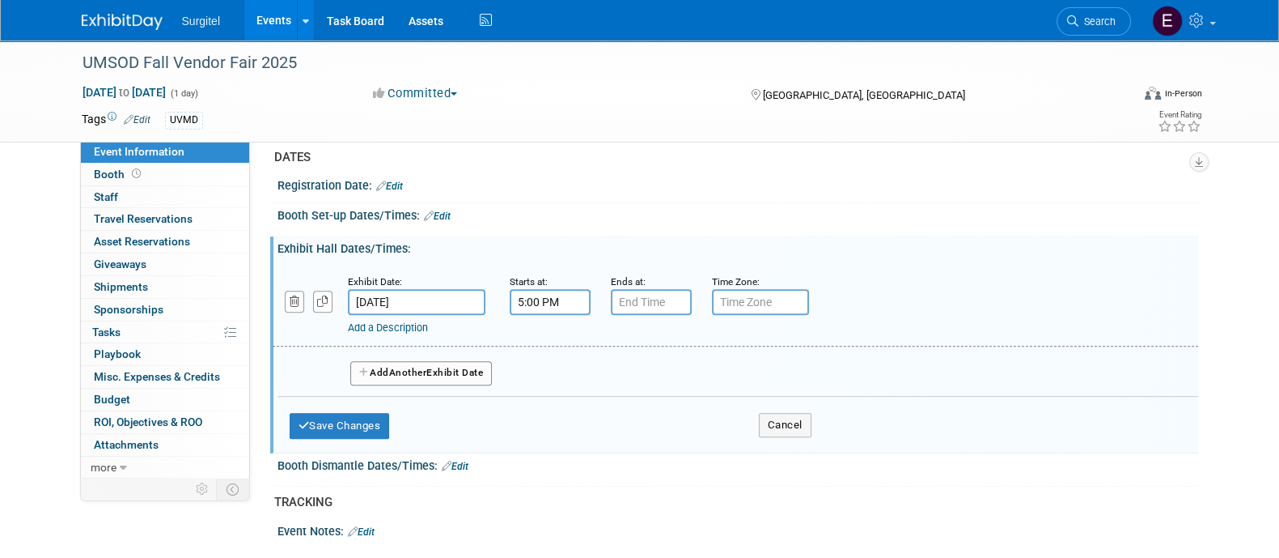
type input "7:00 PM"
click at [651, 303] on input "7:00 PM" at bounding box center [651, 302] width 81 height 26
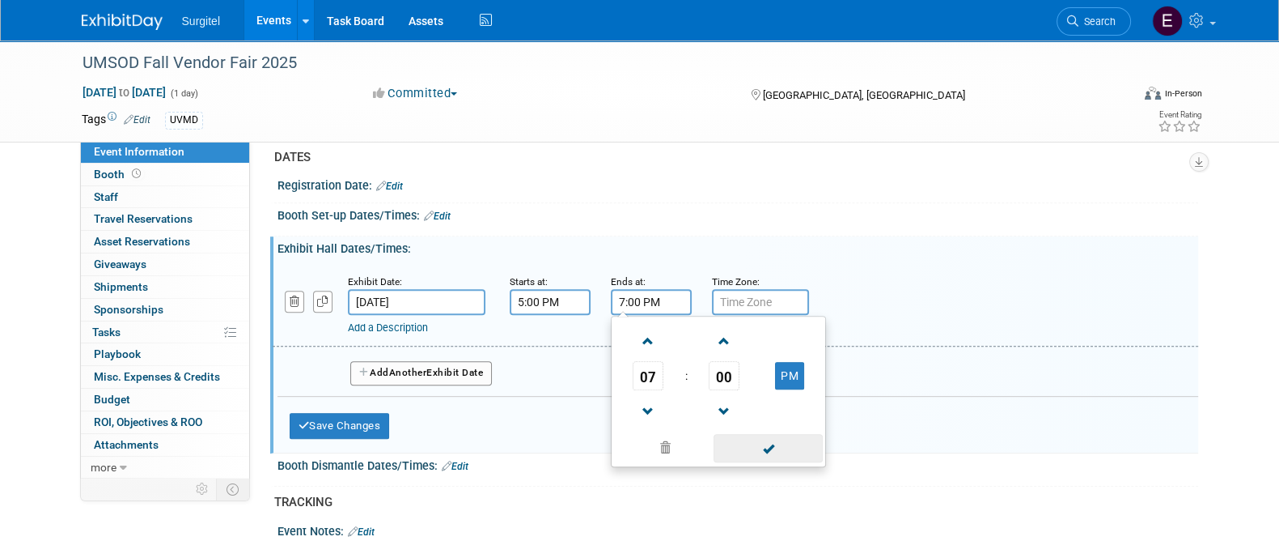
click at [802, 446] on span at bounding box center [768, 448] width 109 height 28
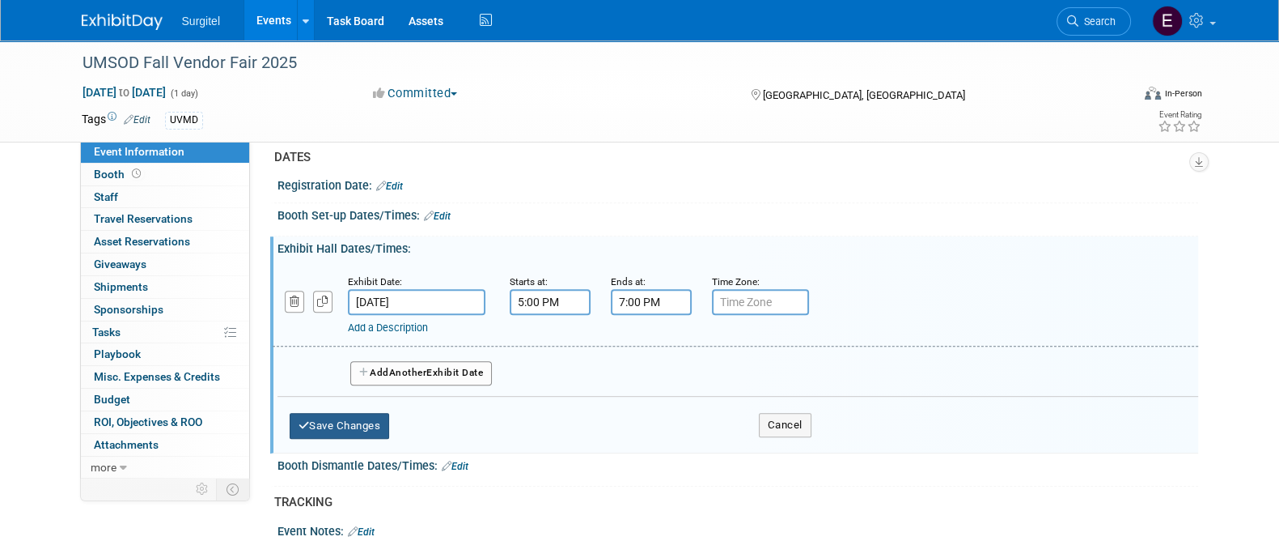
click at [337, 414] on button "Save Changes" at bounding box center [340, 426] width 100 height 26
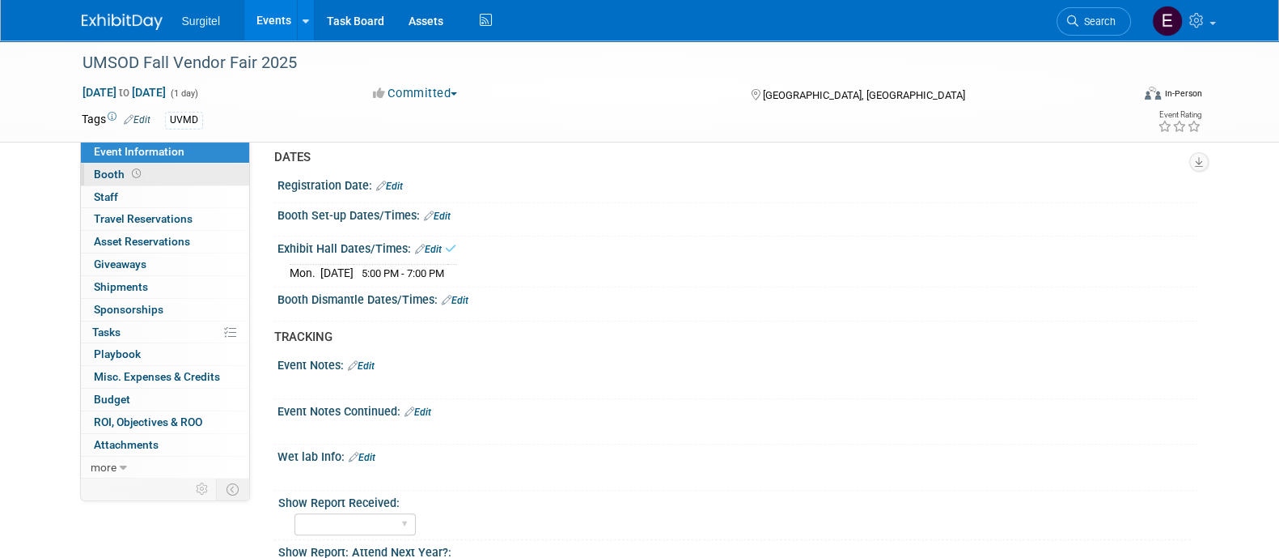
click at [141, 171] on span at bounding box center [136, 174] width 15 height 12
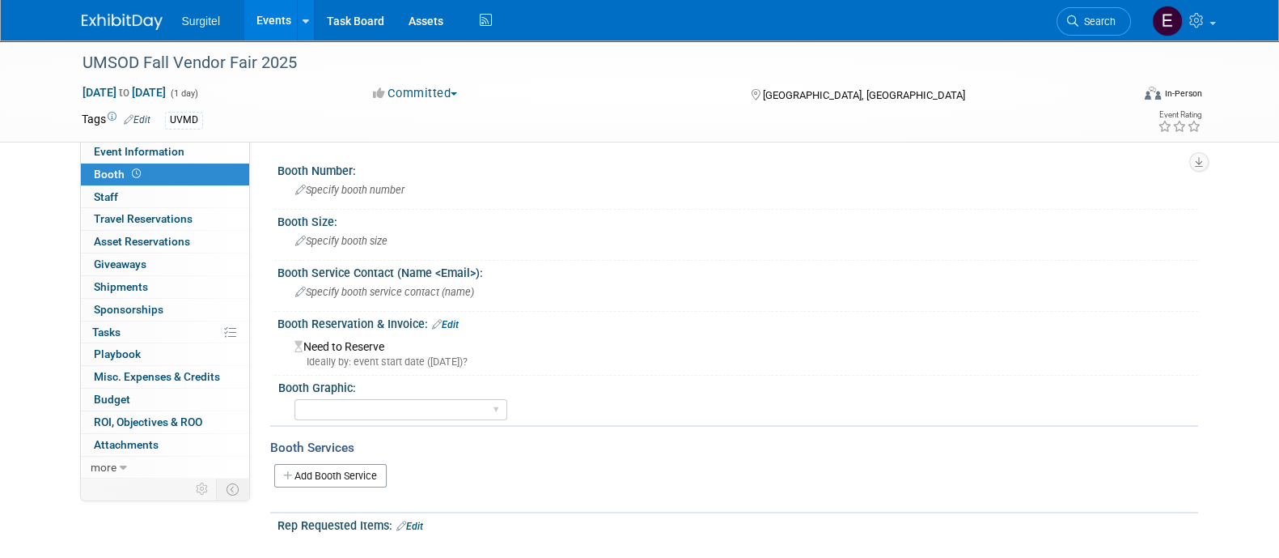
click at [446, 321] on link "Edit" at bounding box center [445, 324] width 27 height 11
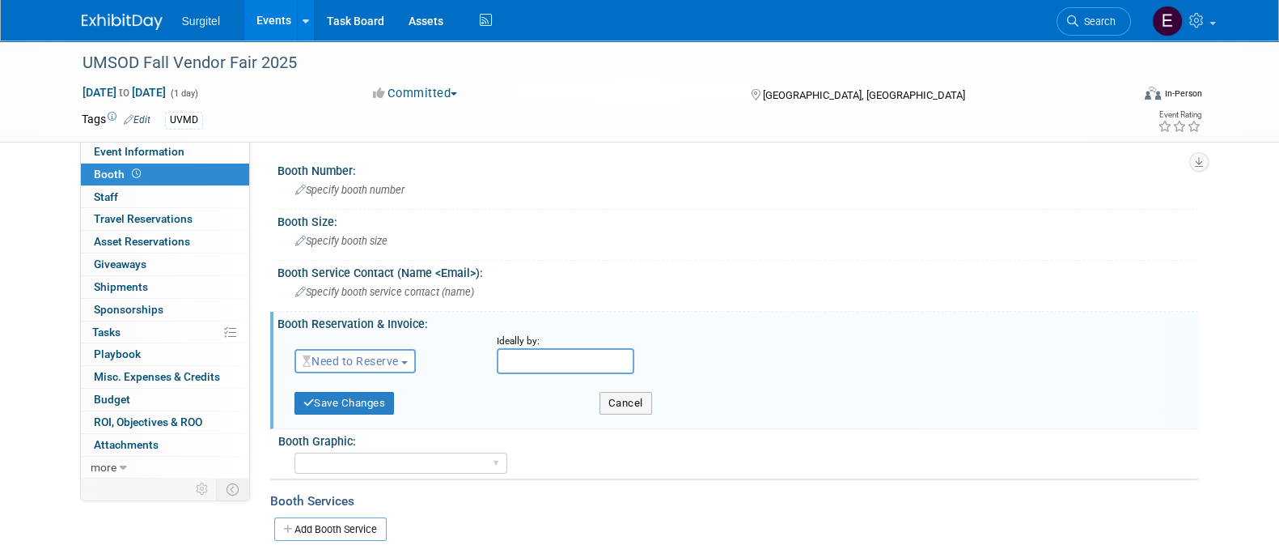
click at [392, 359] on span "Need to Reserve" at bounding box center [351, 360] width 96 height 13
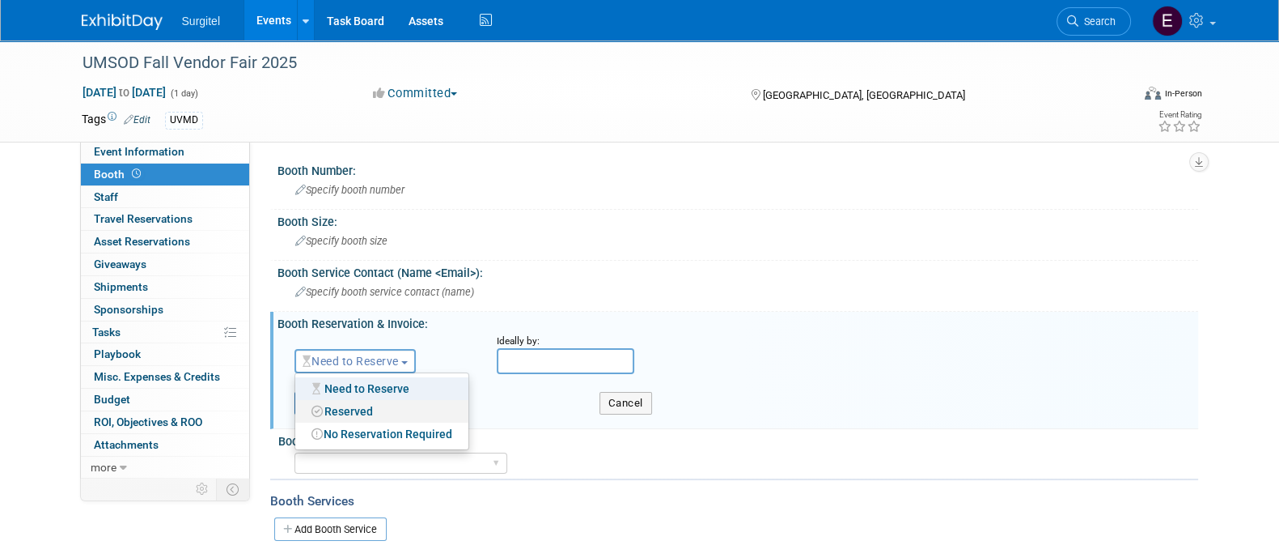
click at [367, 416] on link "Reserved" at bounding box center [381, 411] width 173 height 23
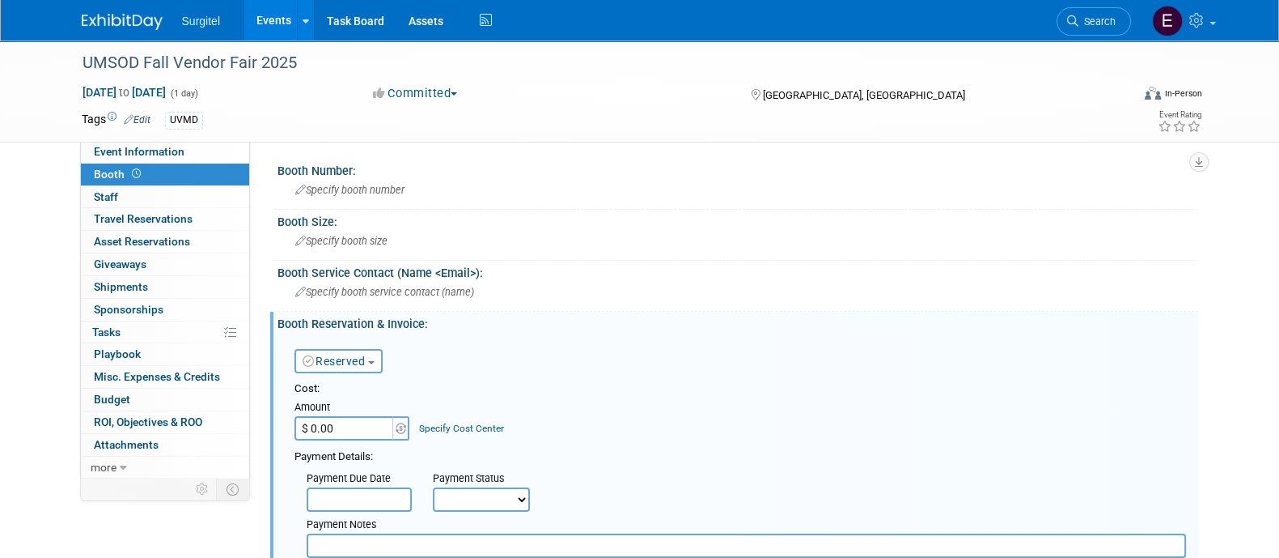
drag, startPoint x: 367, startPoint y: 416, endPoint x: 373, endPoint y: 425, distance: 10.6
click at [373, 425] on input "$ 0.00" at bounding box center [345, 428] width 101 height 24
type input "$ 600.00"
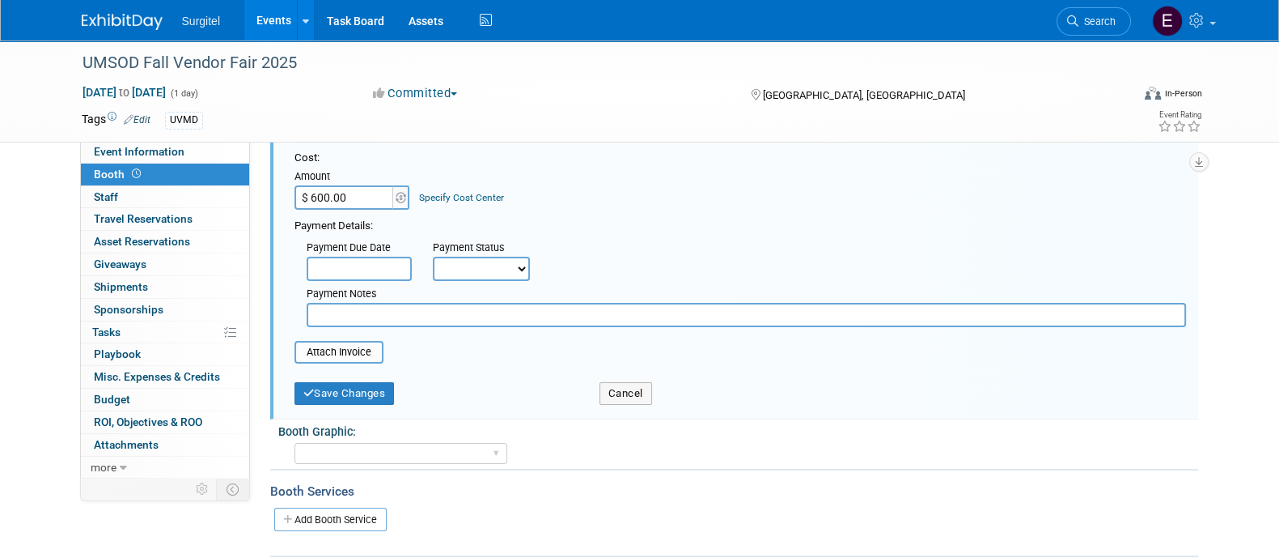
scroll to position [232, 0]
click at [344, 351] on input "file" at bounding box center [285, 350] width 193 height 19
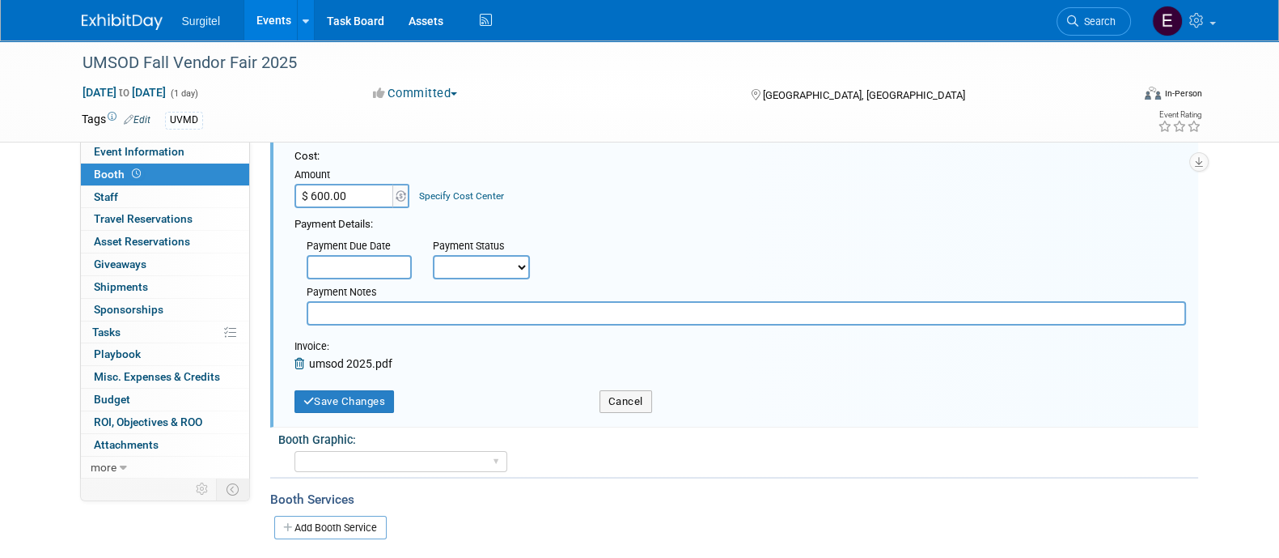
click at [461, 265] on select "Not Paid Yet Partially Paid Paid in Full" at bounding box center [481, 267] width 97 height 24
select select "1"
click at [433, 255] on select "Not Paid Yet Partially Paid Paid in Full" at bounding box center [481, 267] width 97 height 24
click at [353, 401] on button "Save Changes" at bounding box center [345, 401] width 100 height 23
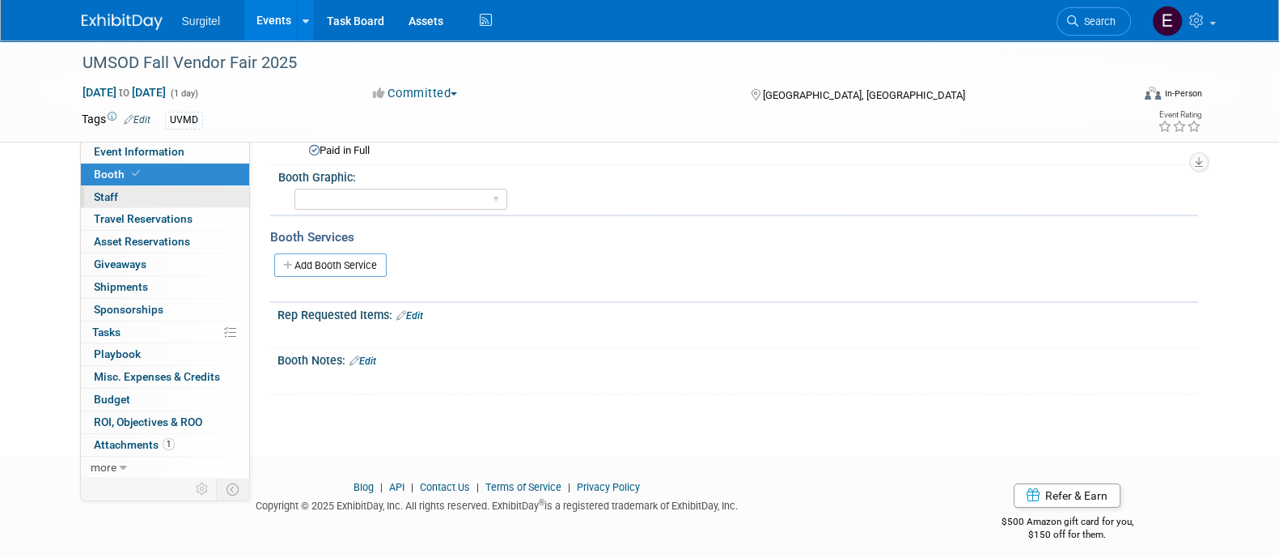
click at [169, 193] on link "0 Staff 0" at bounding box center [165, 197] width 168 height 22
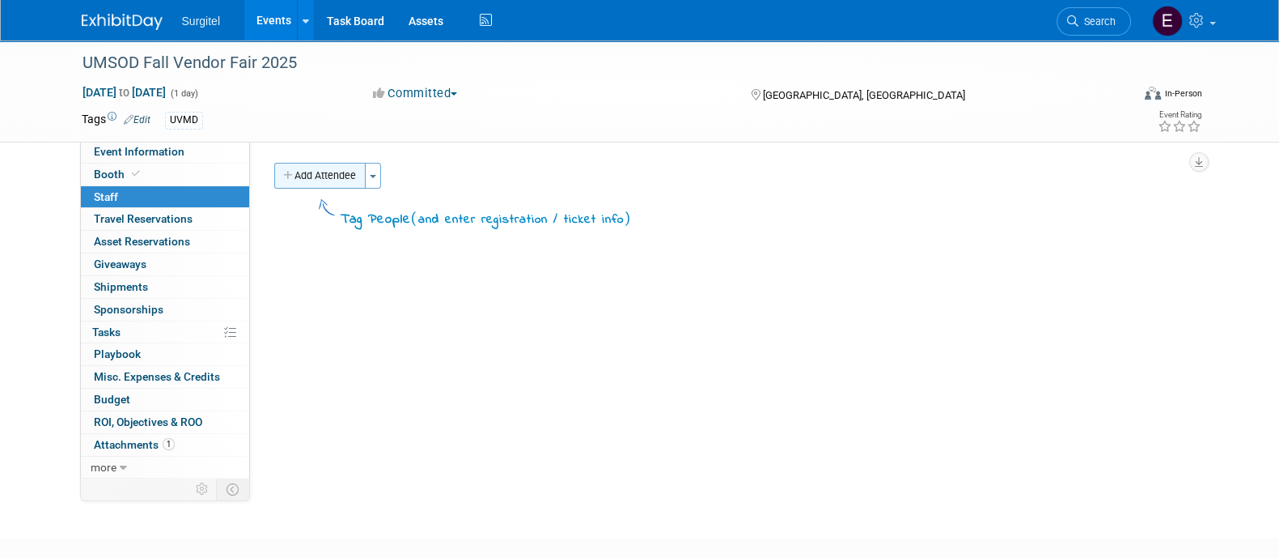
click at [327, 177] on button "Add Attendee" at bounding box center [319, 176] width 91 height 26
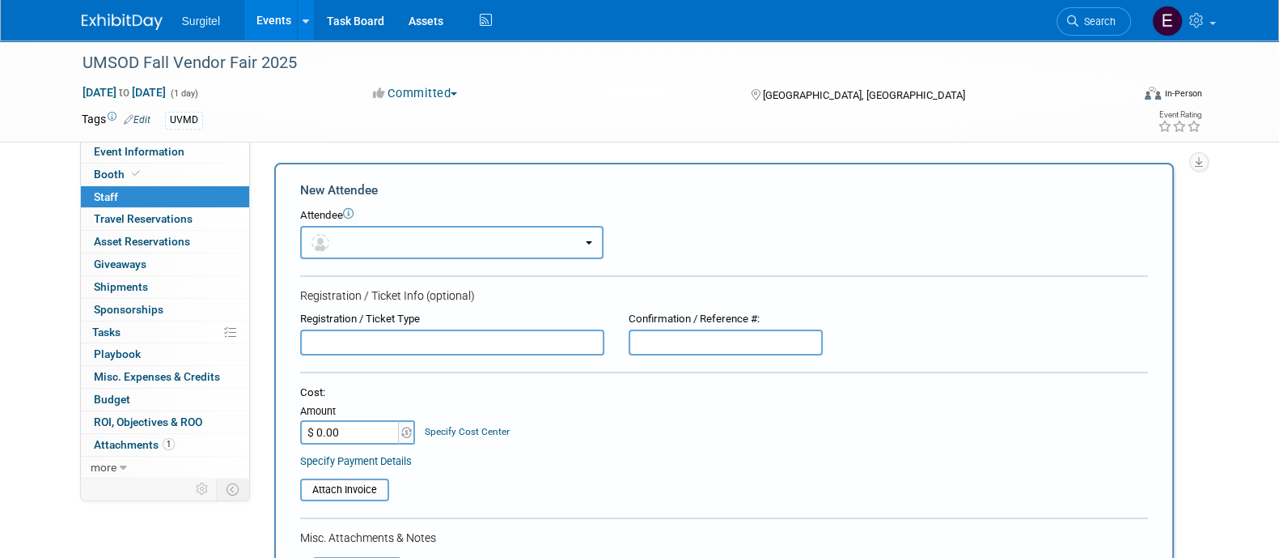
click at [356, 249] on button "button" at bounding box center [451, 242] width 303 height 33
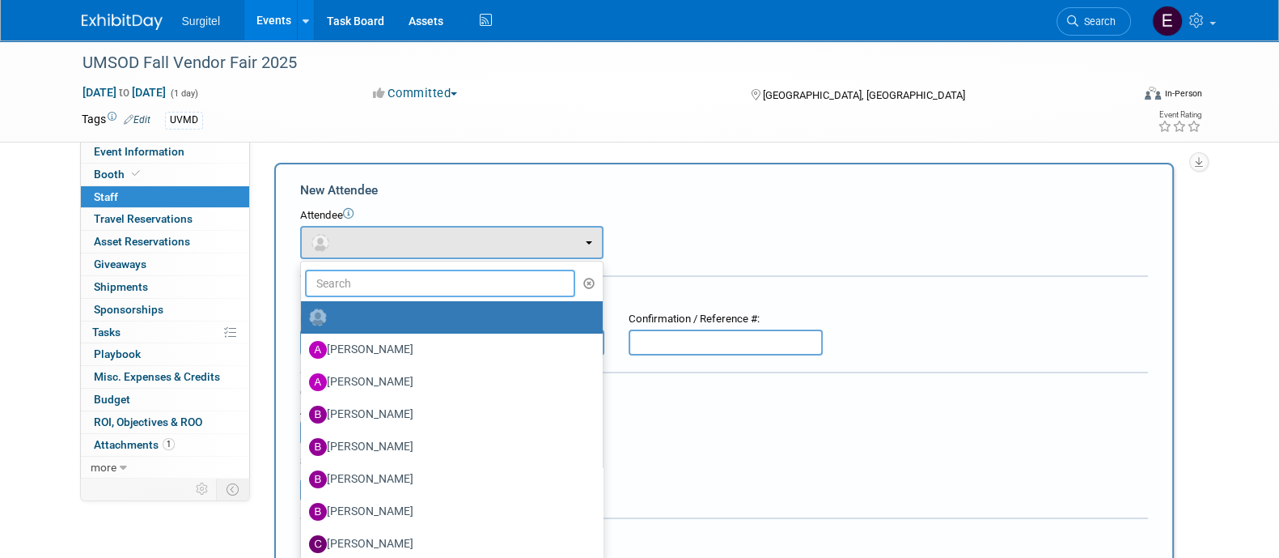
click at [367, 278] on input "text" at bounding box center [440, 283] width 271 height 28
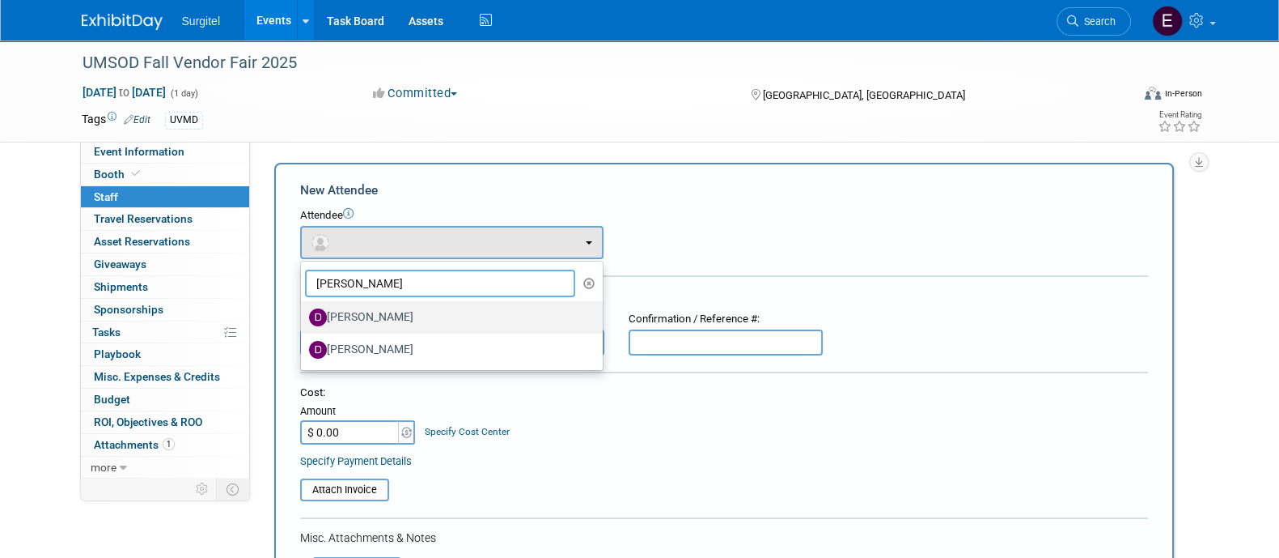
type input "dan"
click at [356, 305] on label "[PERSON_NAME]" at bounding box center [448, 317] width 278 height 26
click at [303, 310] on input "[PERSON_NAME]" at bounding box center [298, 315] width 11 height 11
select select "635b9ec2-e091-4e52-b1b9-242d78a2de11"
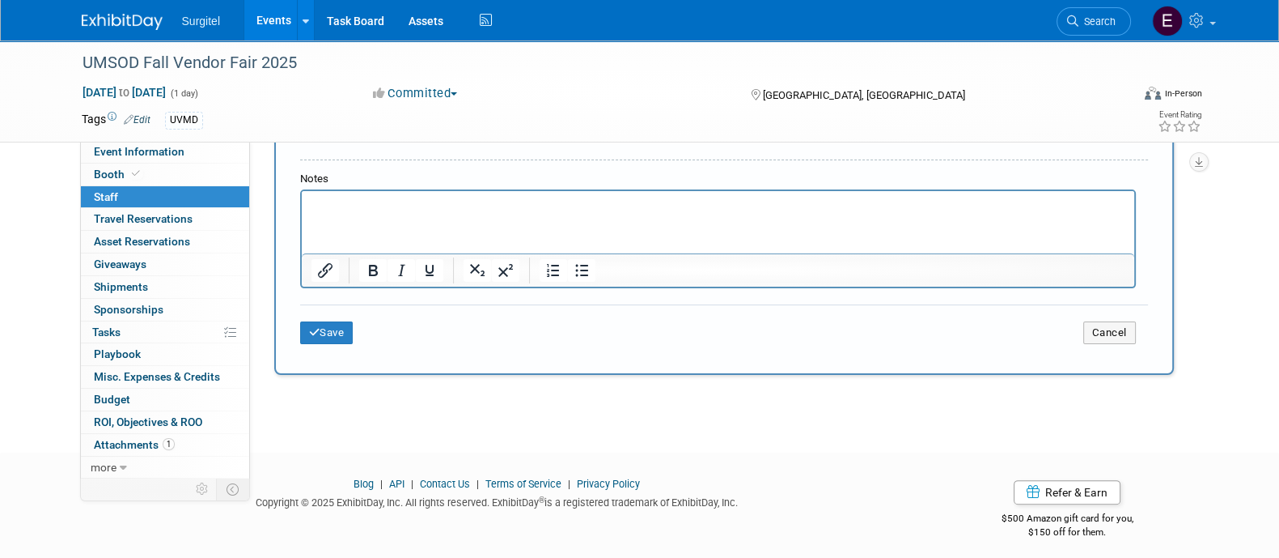
scroll to position [490, 0]
click at [342, 320] on button "Save" at bounding box center [326, 331] width 53 height 23
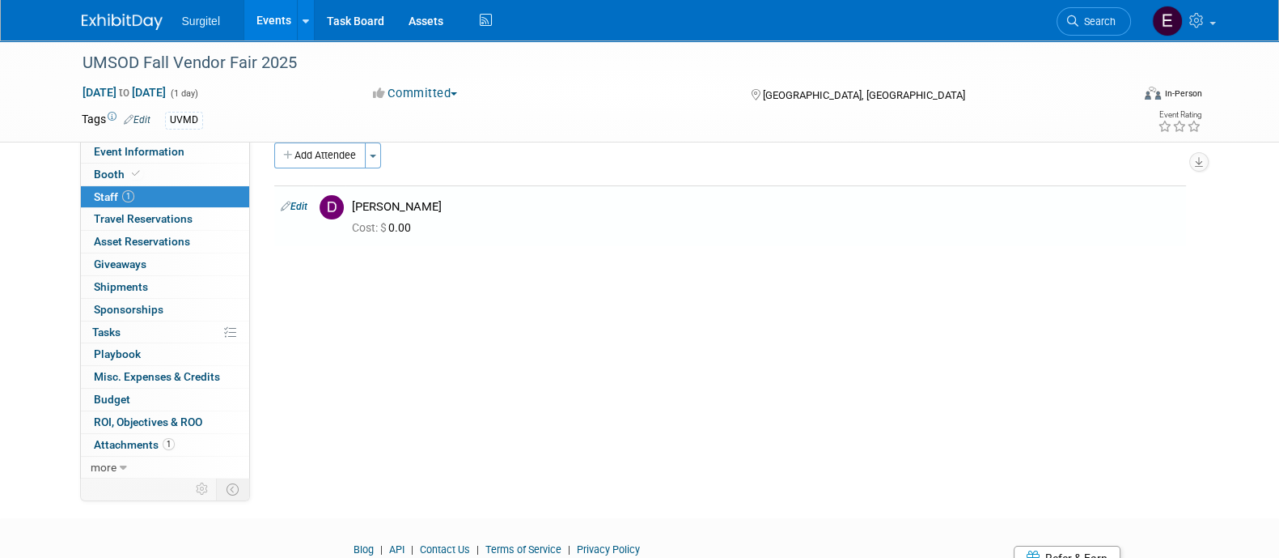
scroll to position [0, 0]
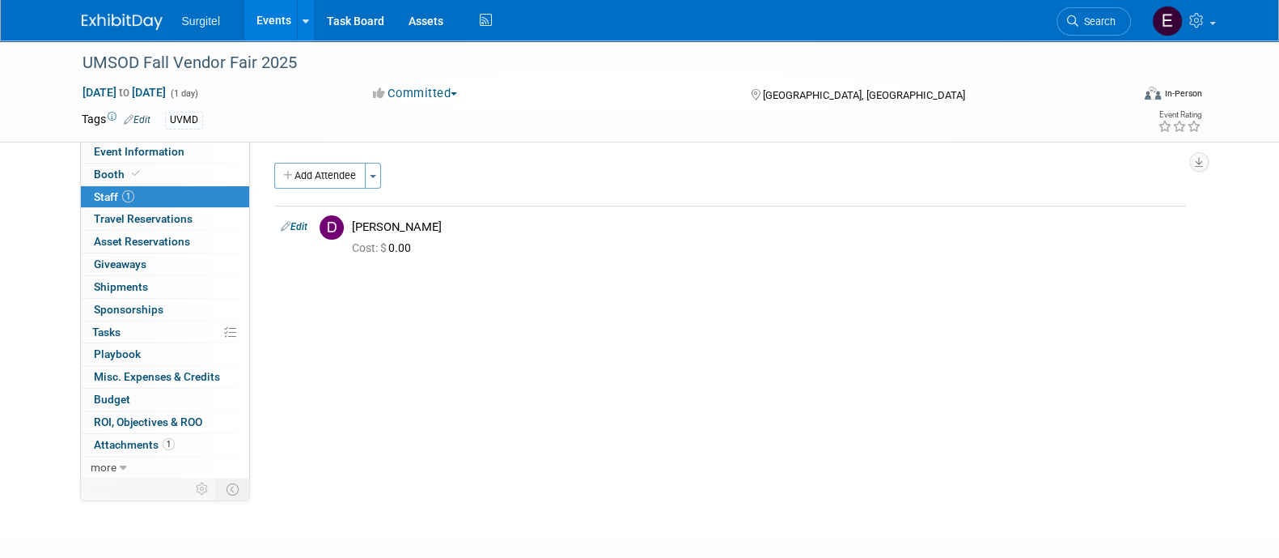
click at [267, 14] on link "Events" at bounding box center [273, 20] width 59 height 40
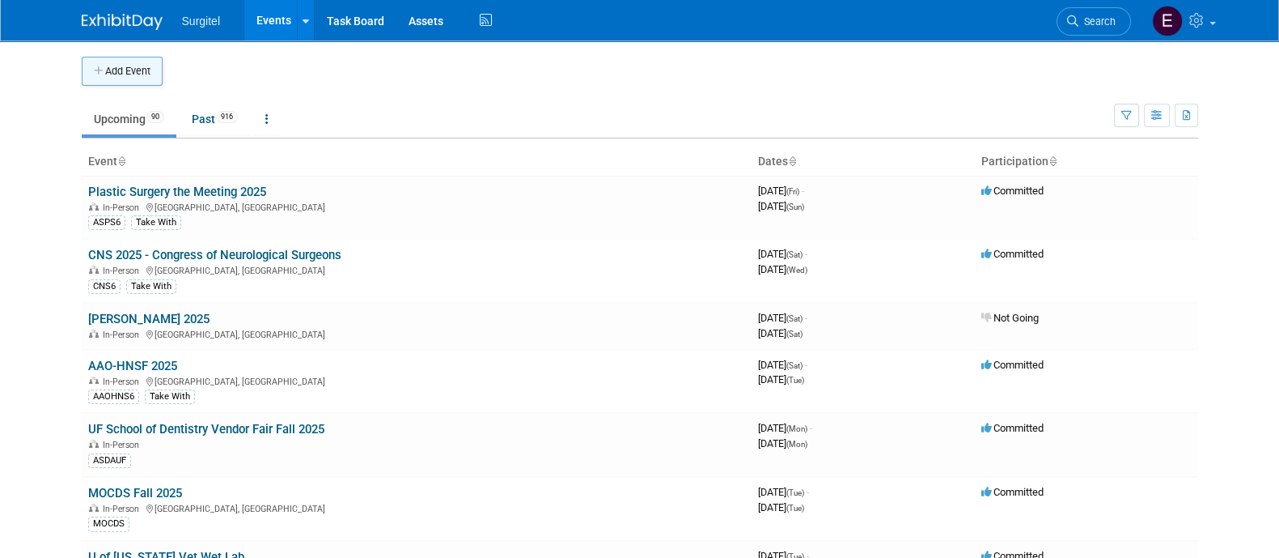
click at [129, 70] on button "Add Event" at bounding box center [122, 71] width 81 height 29
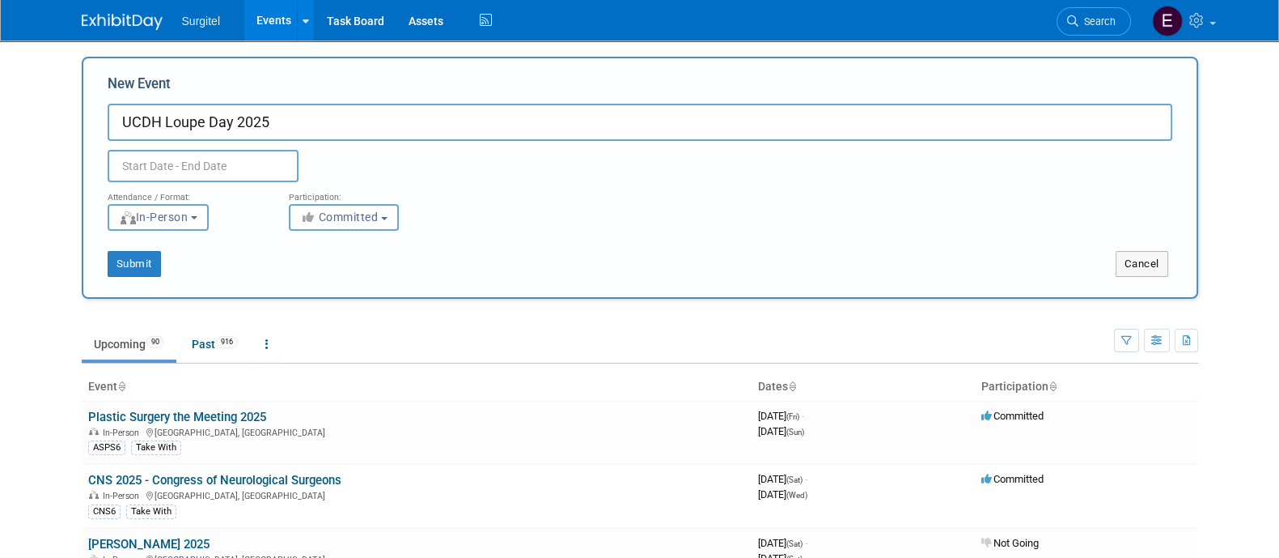
type input "UCDH Loupe Day 2025"
click at [194, 172] on input "text" at bounding box center [203, 166] width 191 height 32
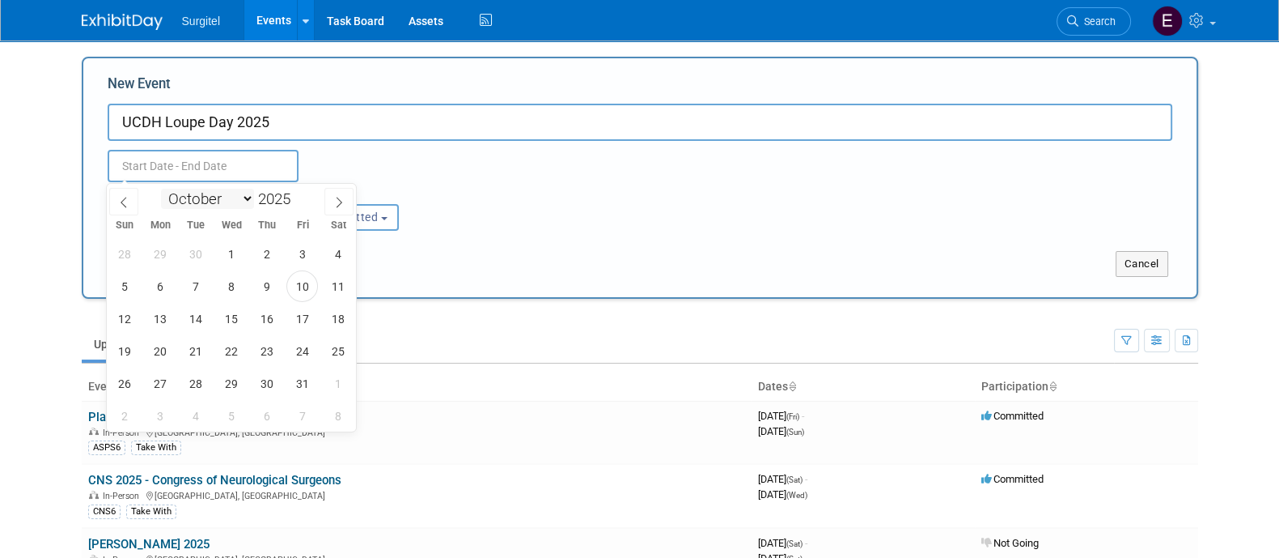
click at [204, 195] on select "January February March April May June July August September October November De…" at bounding box center [207, 199] width 93 height 20
select select "10"
click at [161, 189] on select "January February March April May June July August September October November De…" at bounding box center [207, 199] width 93 height 20
click at [170, 355] on span "17" at bounding box center [161, 351] width 32 height 32
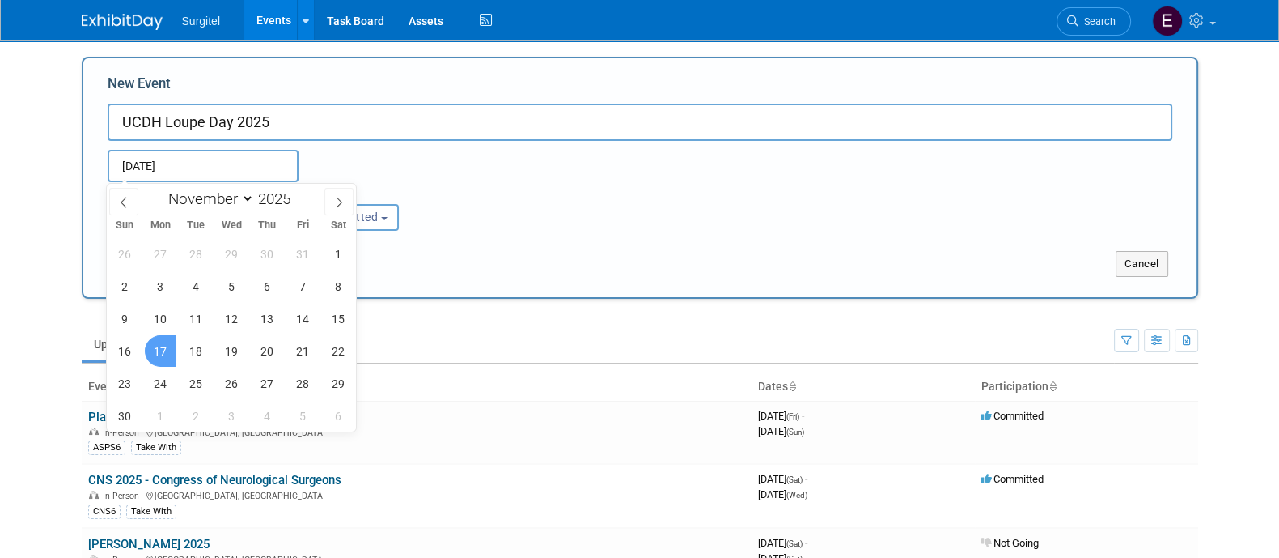
type input "[DATE] to [DATE]"
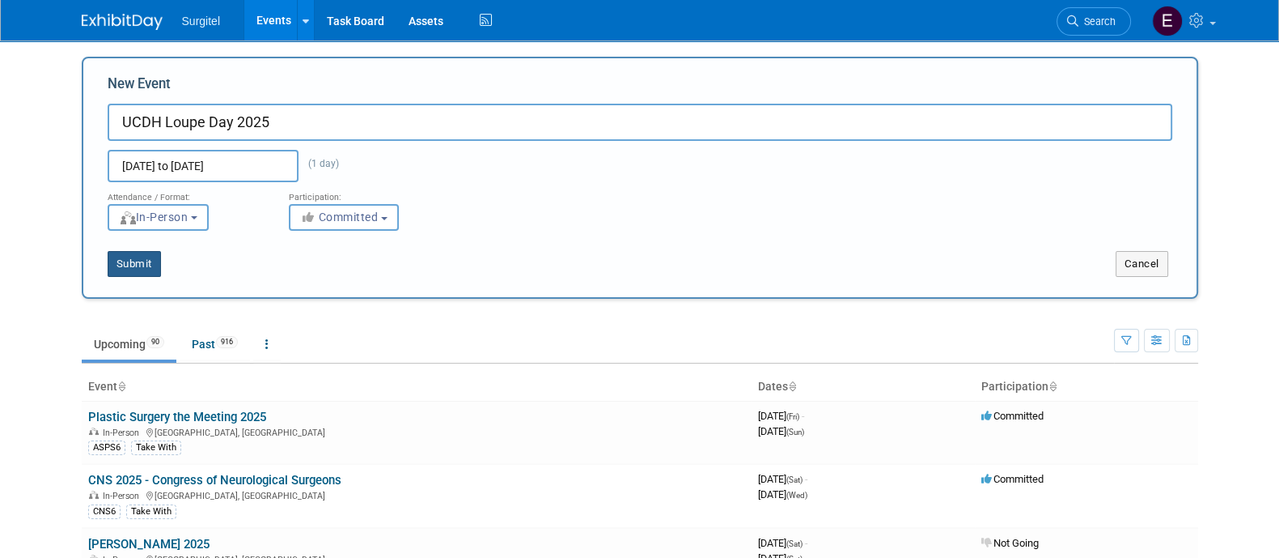
click at [131, 252] on button "Submit" at bounding box center [134, 264] width 53 height 26
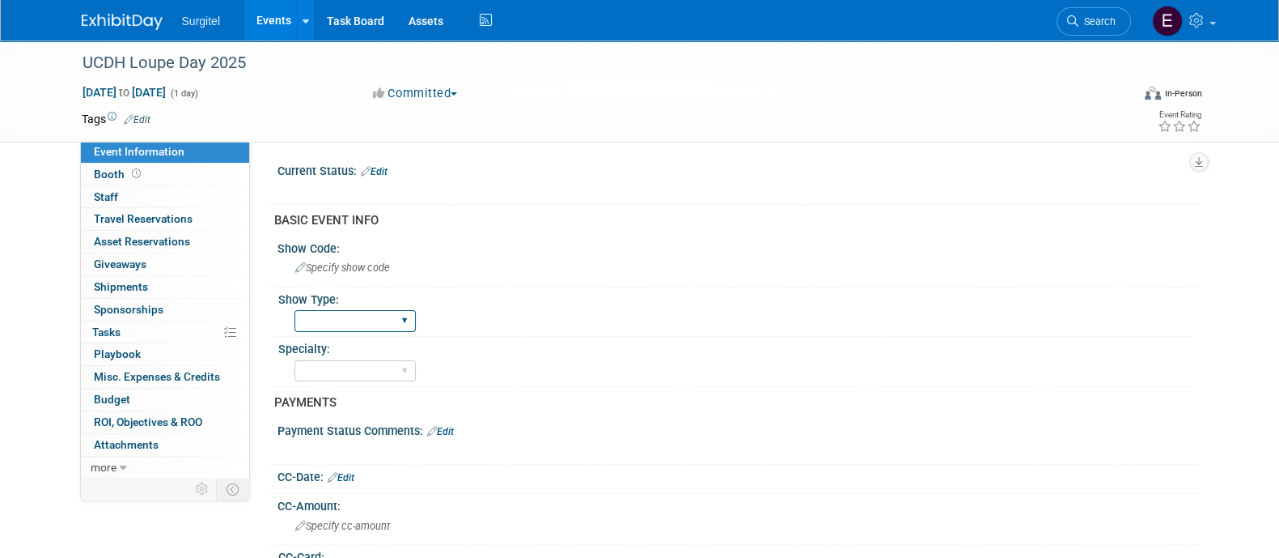
click at [405, 325] on select "School Show Trade Show Wet Lab CE Course Lunch and Learn" at bounding box center [355, 321] width 121 height 22
select select "School Show"
click at [295, 310] on select "School Show Trade Show Wet Lab CE Course Lunch and Learn" at bounding box center [355, 321] width 121 height 22
drag, startPoint x: 392, startPoint y: 370, endPoint x: 358, endPoint y: 366, distance: 35.0
click at [358, 366] on select "Dental Hygiene Medical Veterinarian Other" at bounding box center [355, 371] width 121 height 22
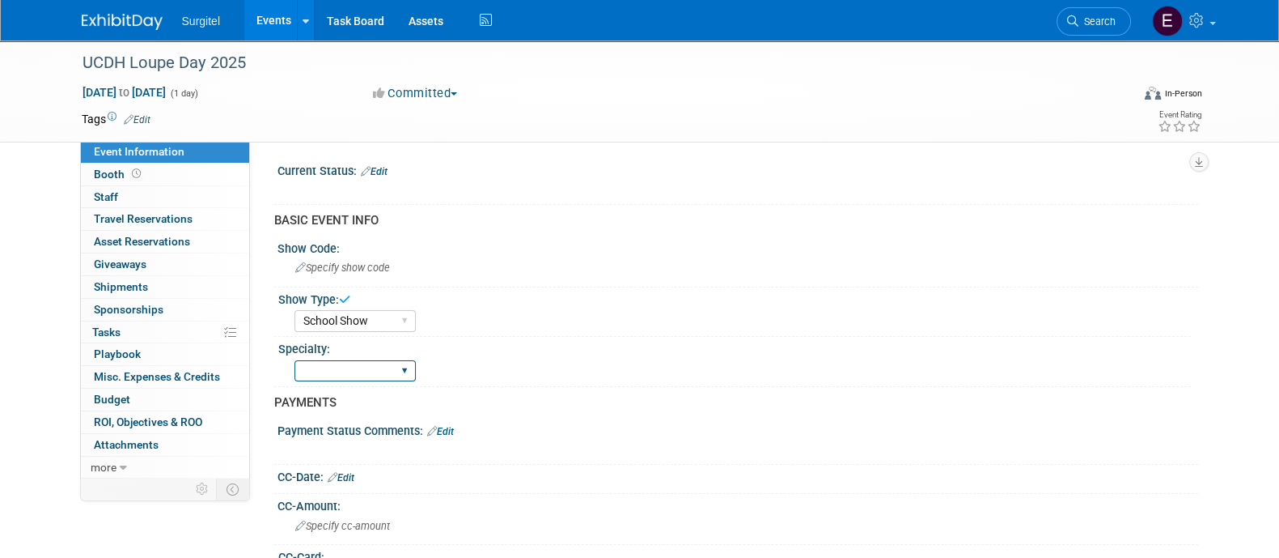
select select "Dental"
click at [295, 360] on select "Dental Hygiene Medical Veterinarian Other" at bounding box center [355, 371] width 121 height 22
click at [382, 169] on link "Edit" at bounding box center [374, 171] width 27 height 11
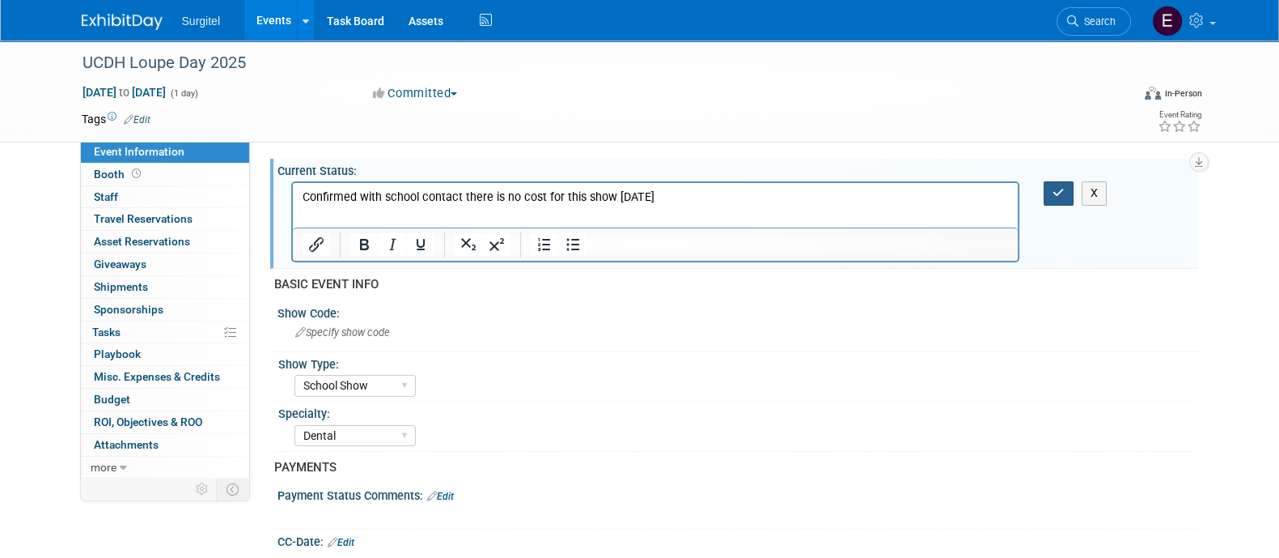
click at [1060, 184] on button "button" at bounding box center [1059, 192] width 30 height 23
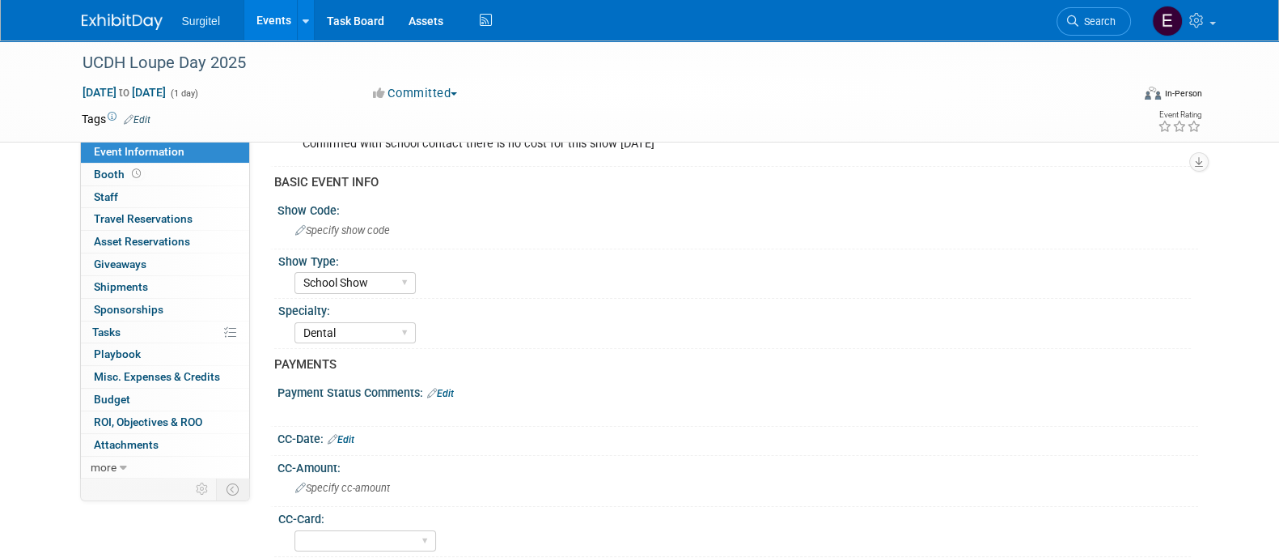
scroll to position [32, 0]
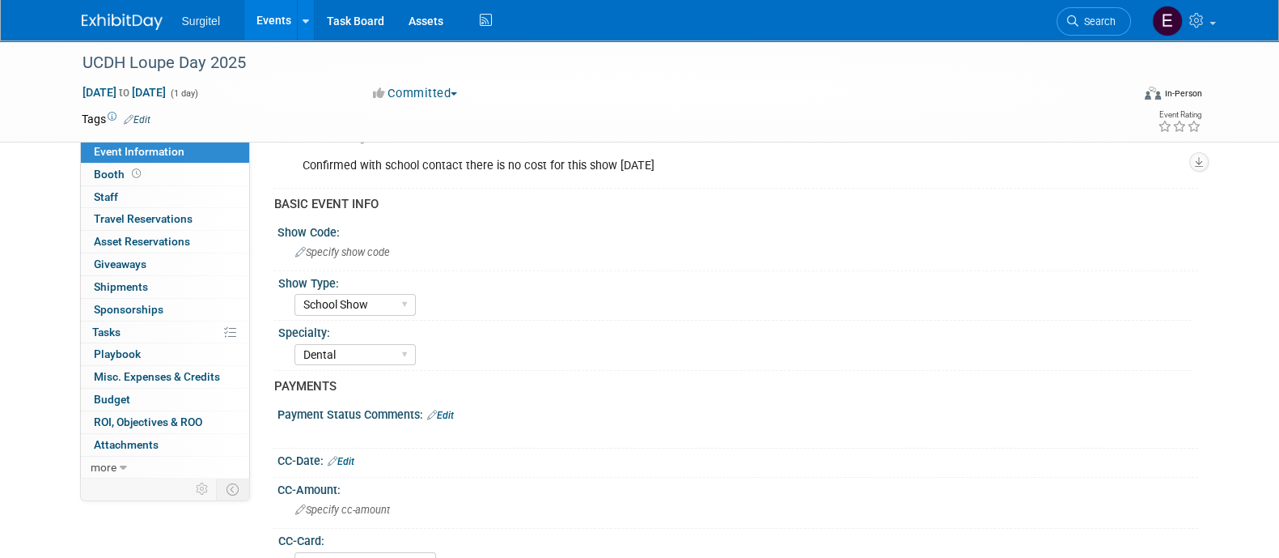
click at [146, 114] on link "Edit" at bounding box center [137, 119] width 27 height 11
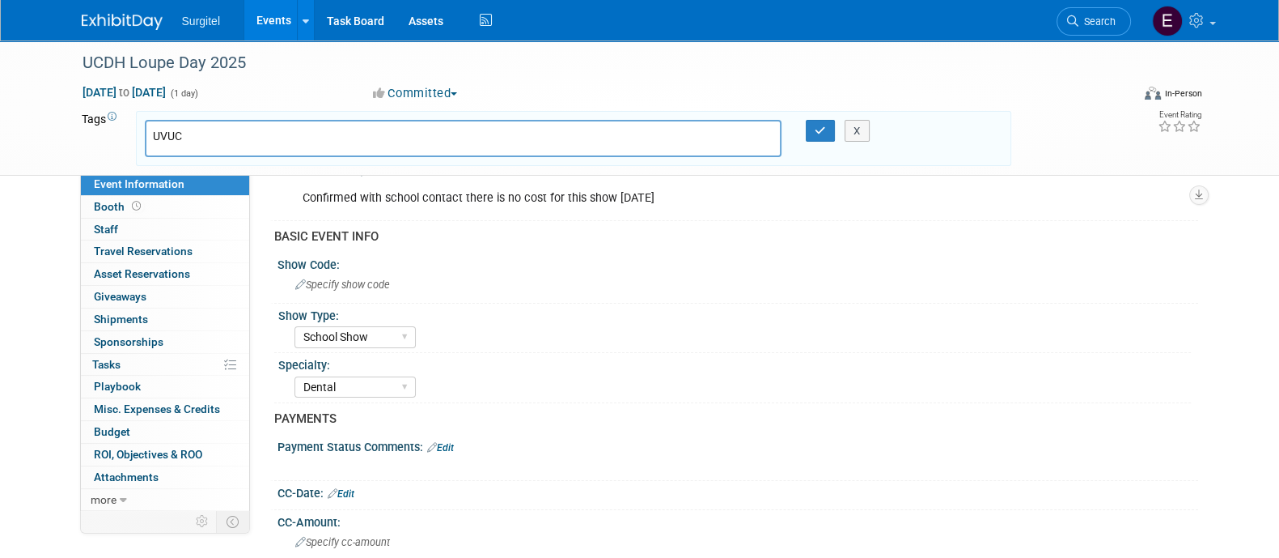
type input "UVU"
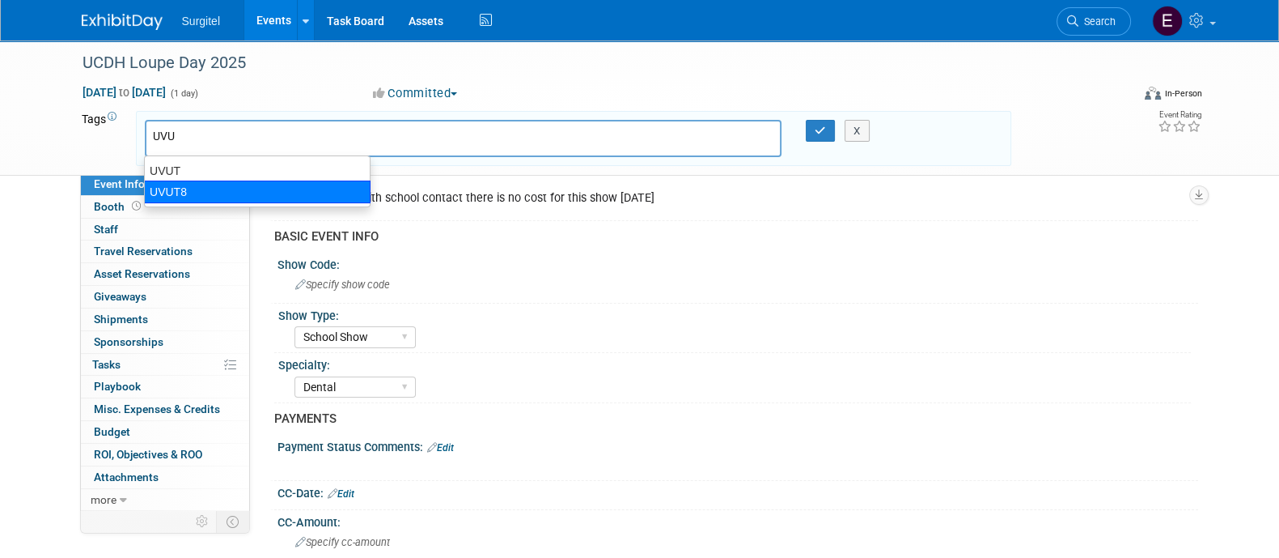
click at [206, 196] on div "UVUT8" at bounding box center [257, 191] width 227 height 23
type input "UVUT8"
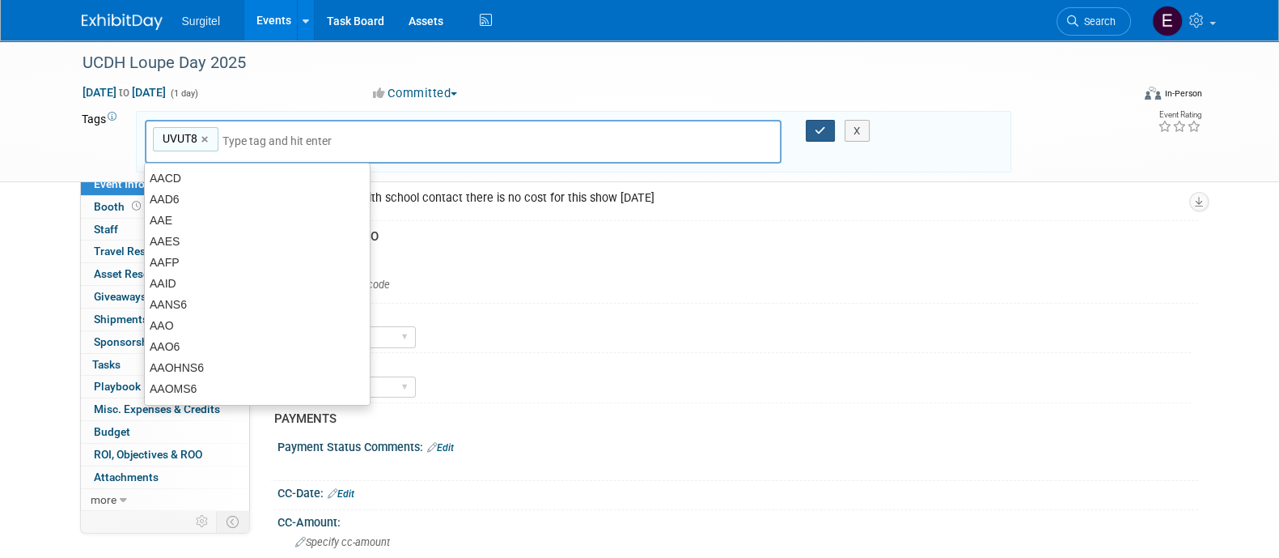
click at [814, 138] on button "button" at bounding box center [820, 131] width 29 height 23
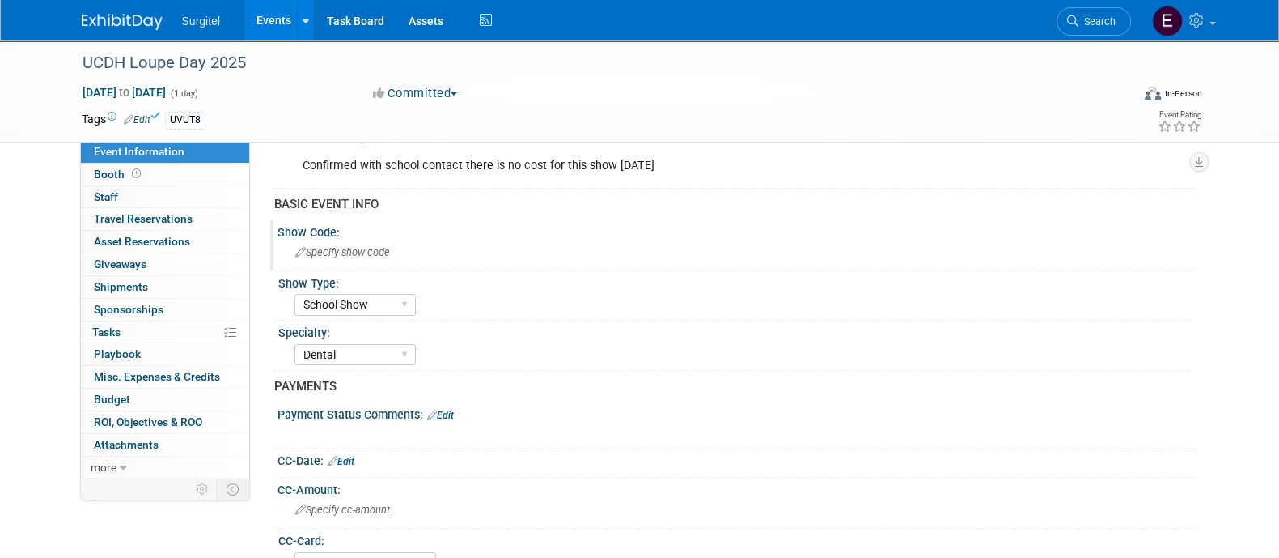
click at [435, 248] on div "Specify show code" at bounding box center [738, 252] width 897 height 25
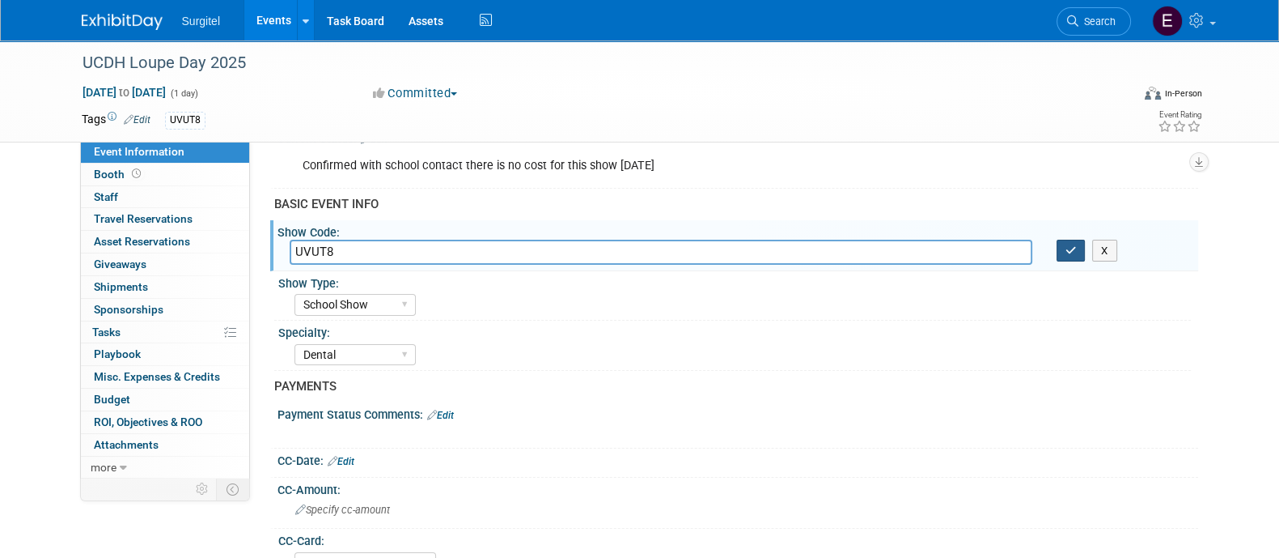
type input "UVUT8"
click at [1063, 247] on button "button" at bounding box center [1071, 251] width 29 height 23
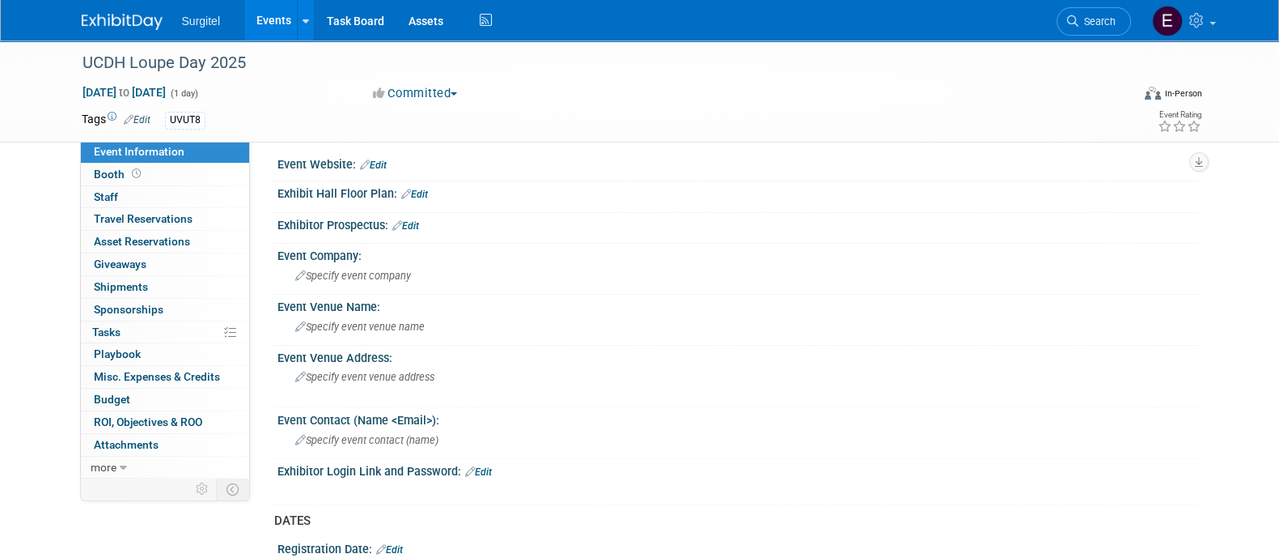
scroll to position [592, 0]
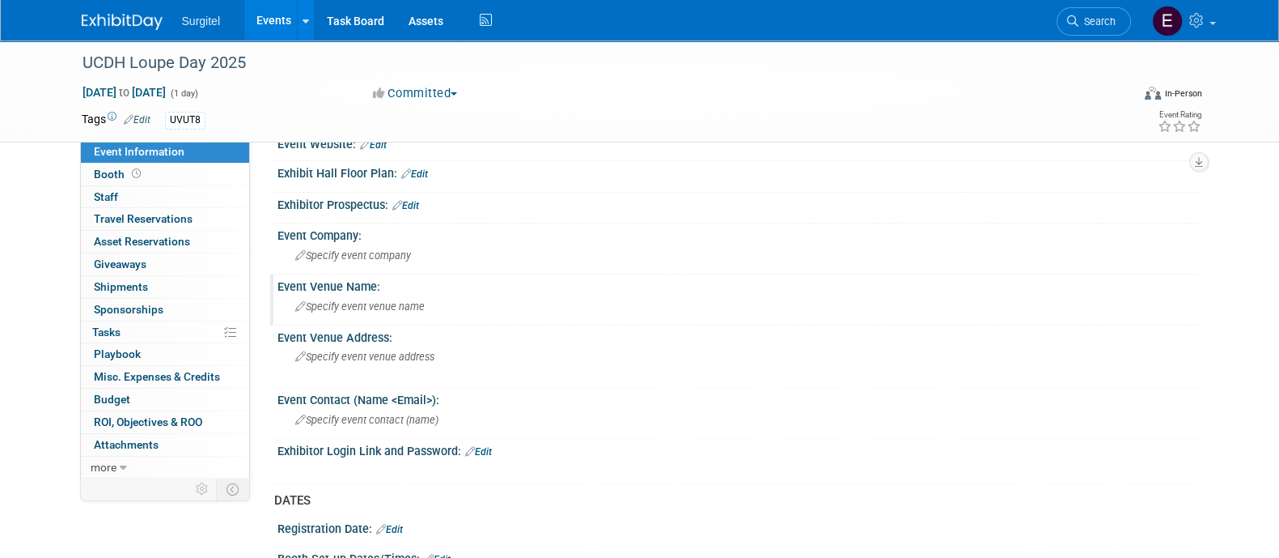
click at [350, 301] on span "Specify event venue name" at bounding box center [359, 306] width 129 height 12
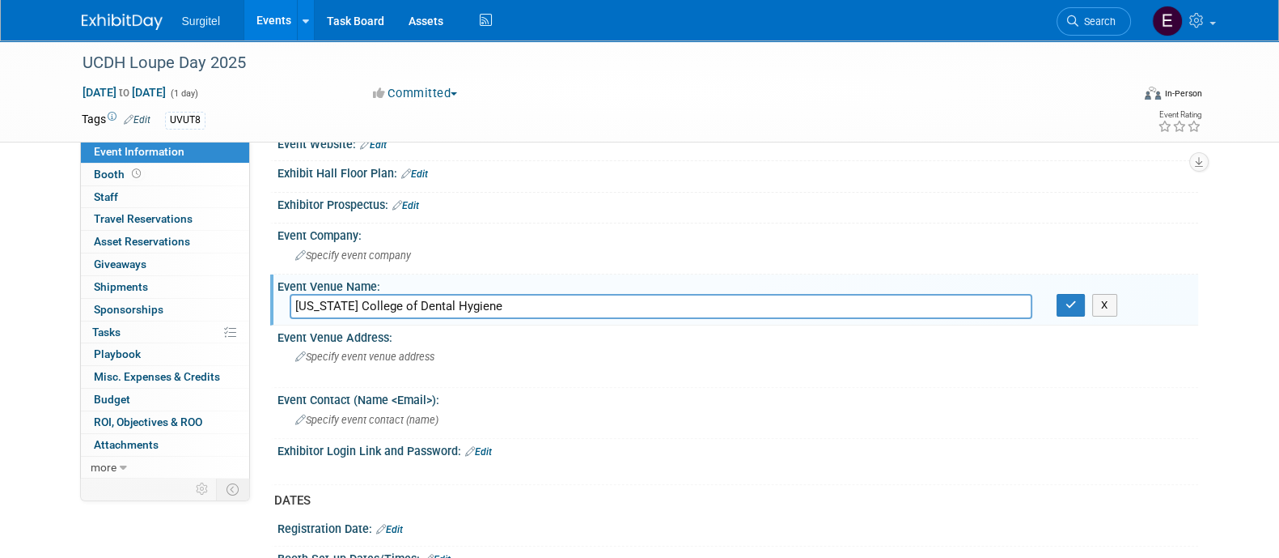
drag, startPoint x: 477, startPoint y: 299, endPoint x: 292, endPoint y: 302, distance: 185.4
click at [292, 302] on input "[US_STATE] College of Dental Hygiene" at bounding box center [661, 306] width 743 height 25
type input "[US_STATE] College of Dental Hygiene"
click at [1072, 294] on button "button" at bounding box center [1071, 305] width 29 height 23
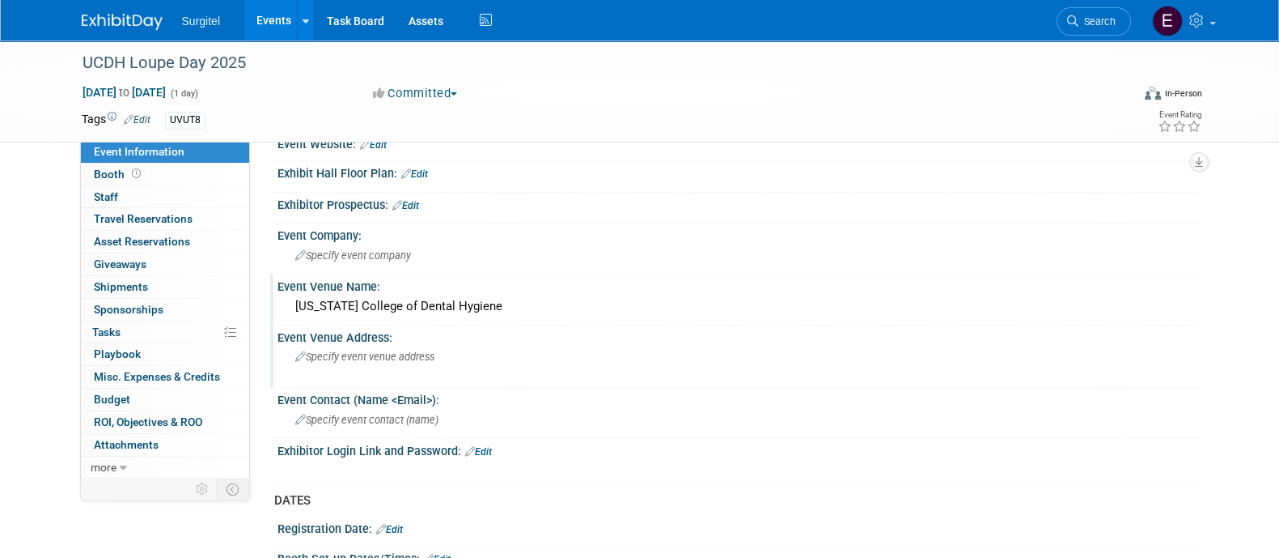
click at [320, 350] on span "Specify event venue address" at bounding box center [364, 356] width 139 height 12
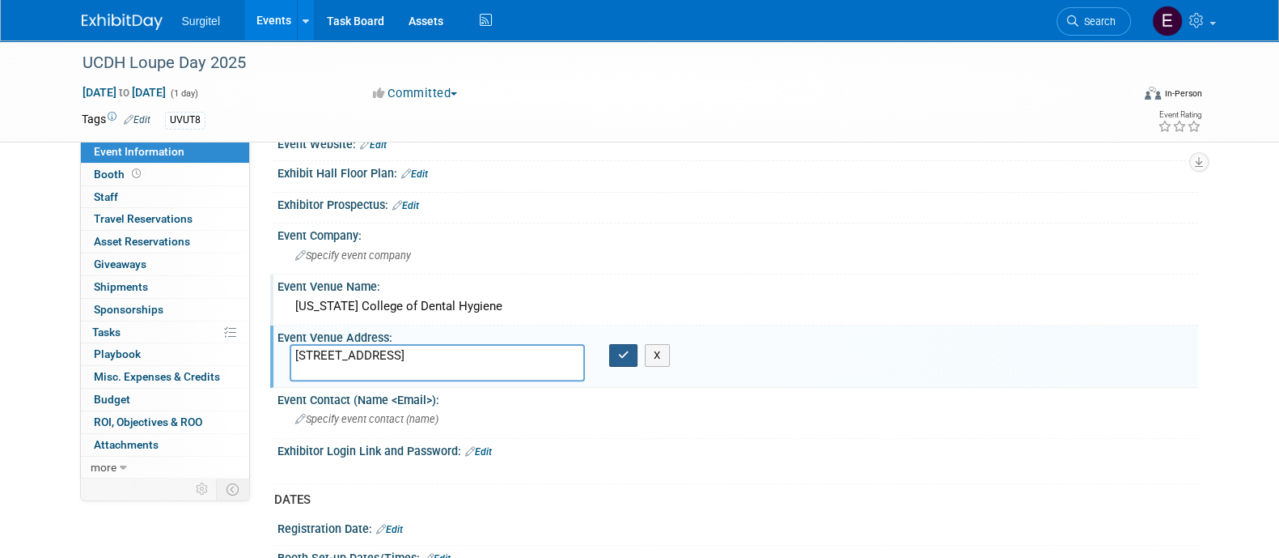
type textarea "[STREET_ADDRESS]"
click at [634, 346] on button "button" at bounding box center [623, 355] width 29 height 23
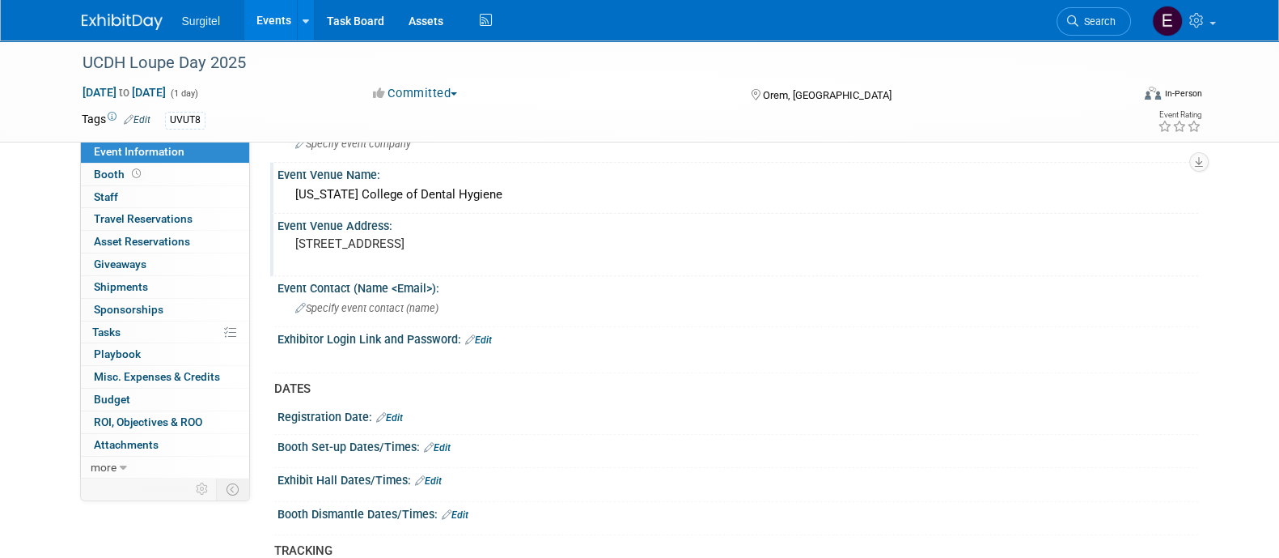
scroll to position [696, 0]
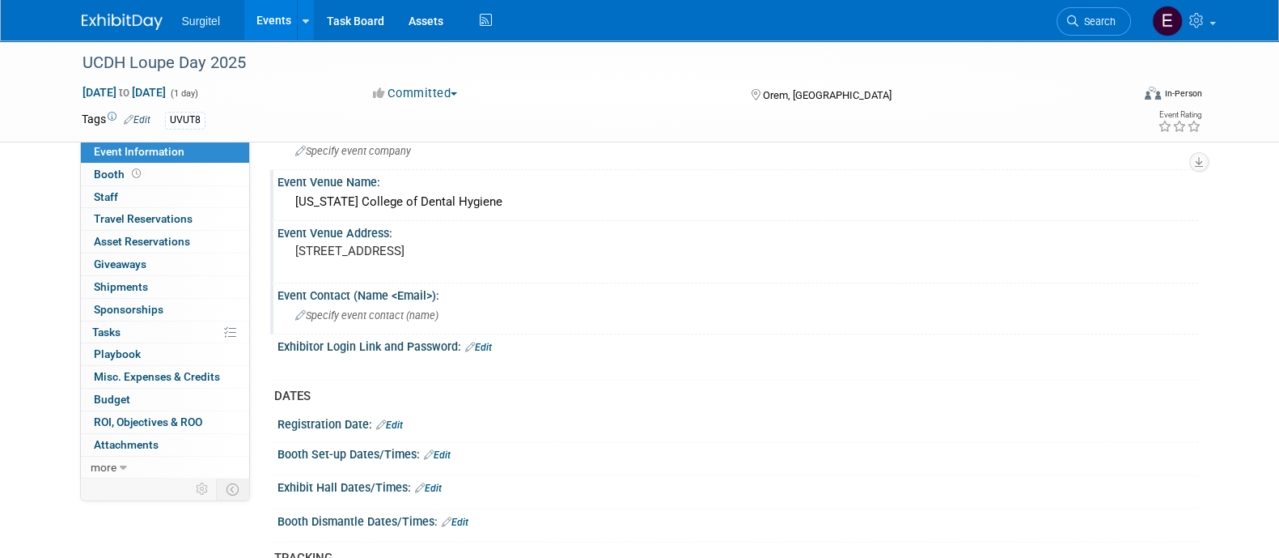
click at [453, 310] on div "Specify event contact (name )" at bounding box center [738, 315] width 897 height 25
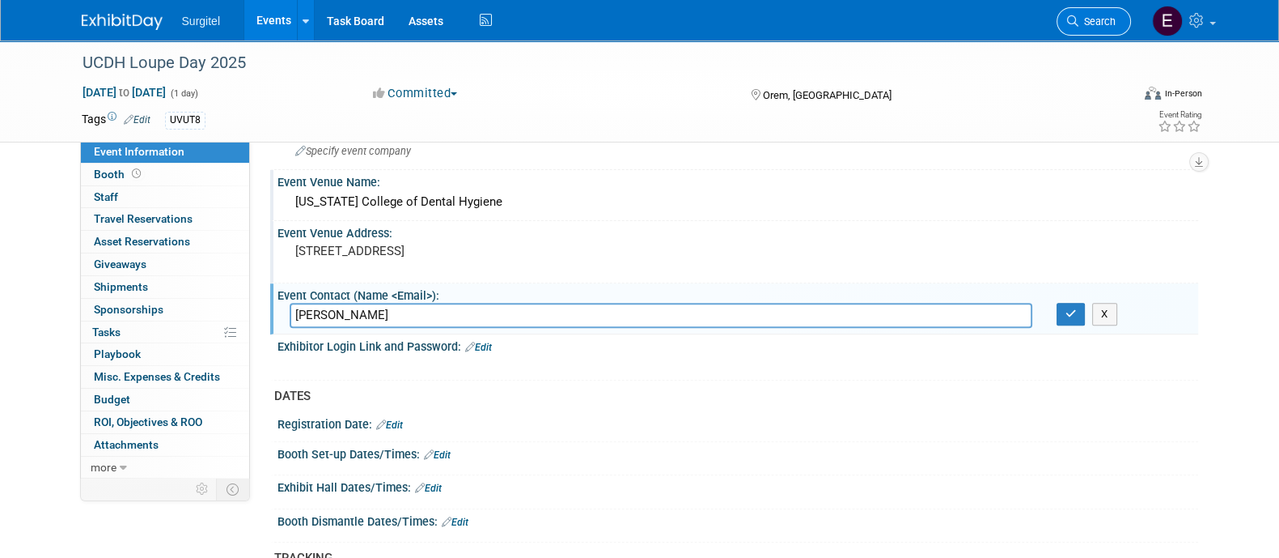
type input "Erika Hammond"
click at [1088, 19] on span "Search" at bounding box center [1097, 21] width 37 height 12
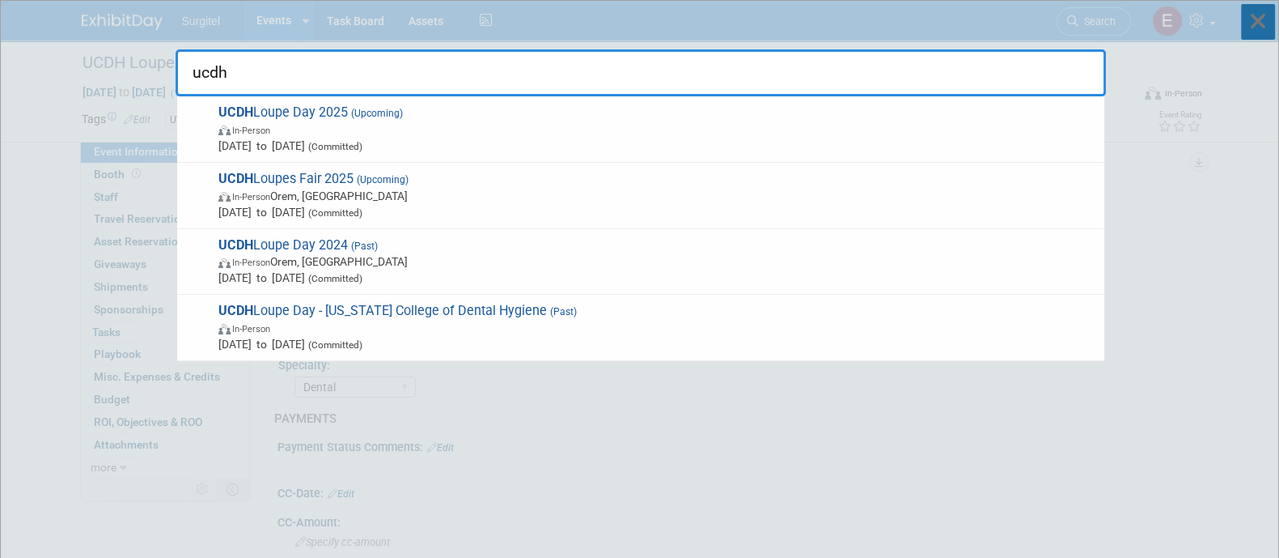
type input "ucdh"
click at [1261, 23] on icon at bounding box center [1258, 22] width 34 height 36
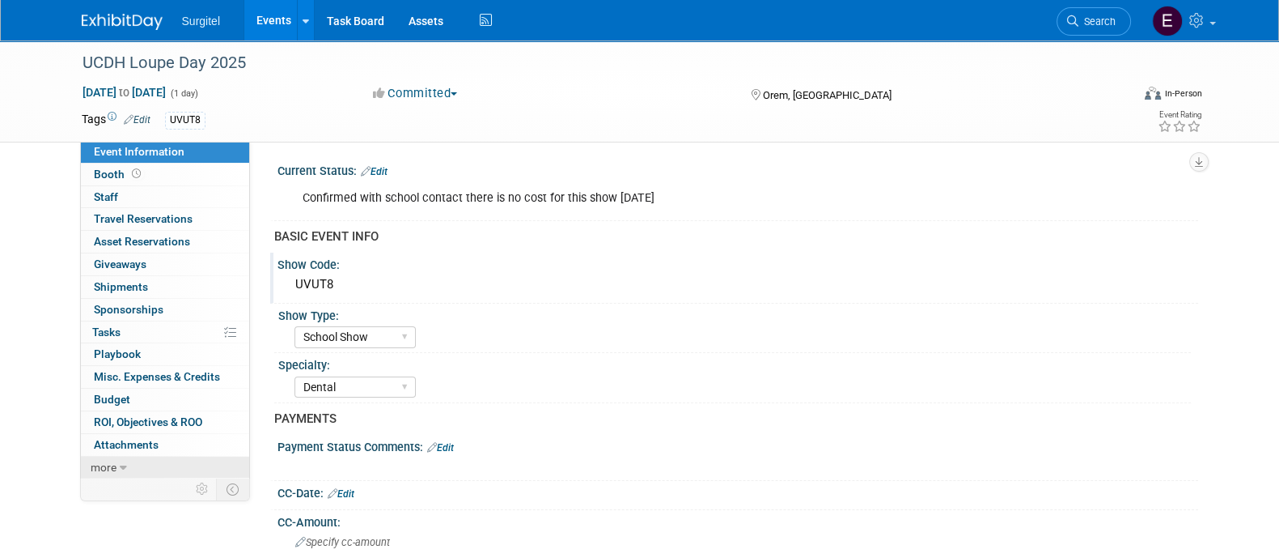
click at [112, 474] on link "more" at bounding box center [165, 467] width 168 height 22
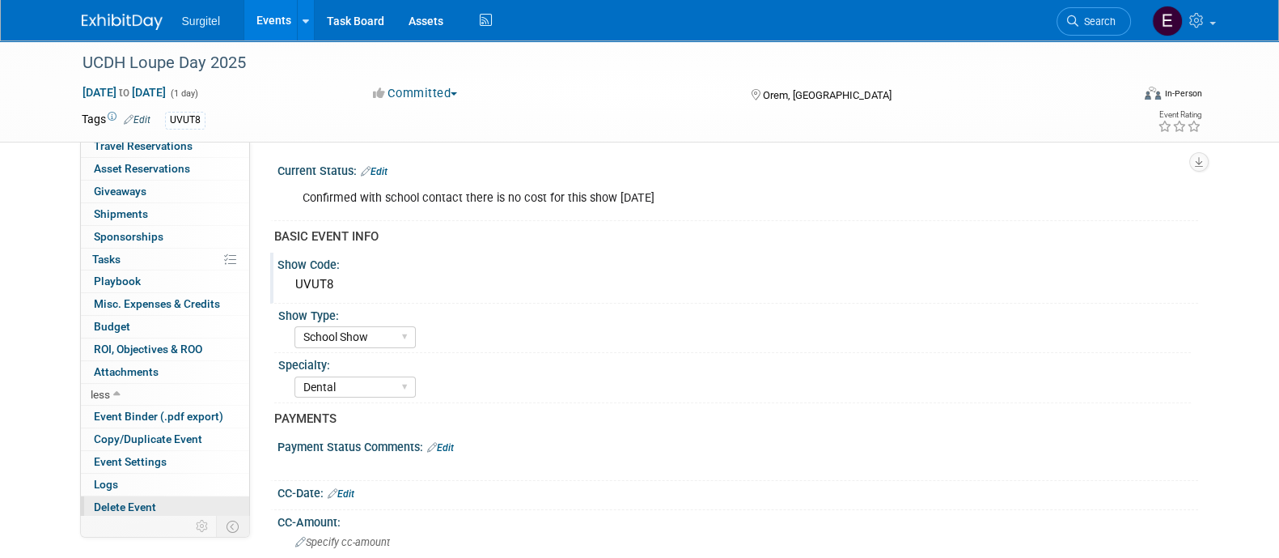
click at [149, 505] on span "Delete Event" at bounding box center [125, 506] width 62 height 13
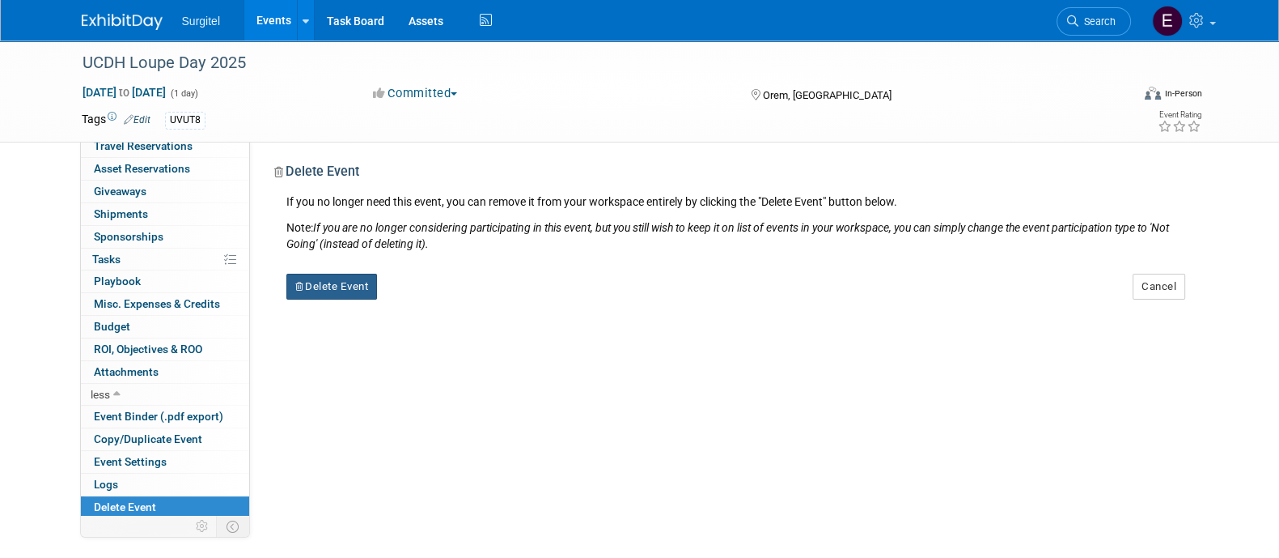
click at [354, 281] on button "Delete Event" at bounding box center [331, 287] width 91 height 26
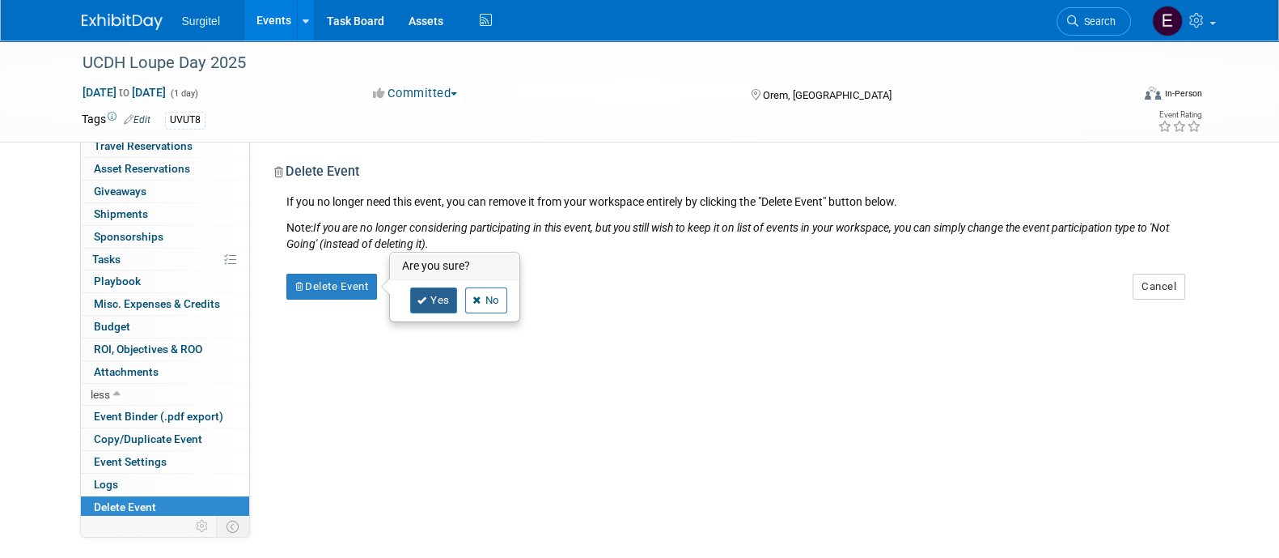
click at [422, 303] on icon at bounding box center [423, 300] width 10 height 9
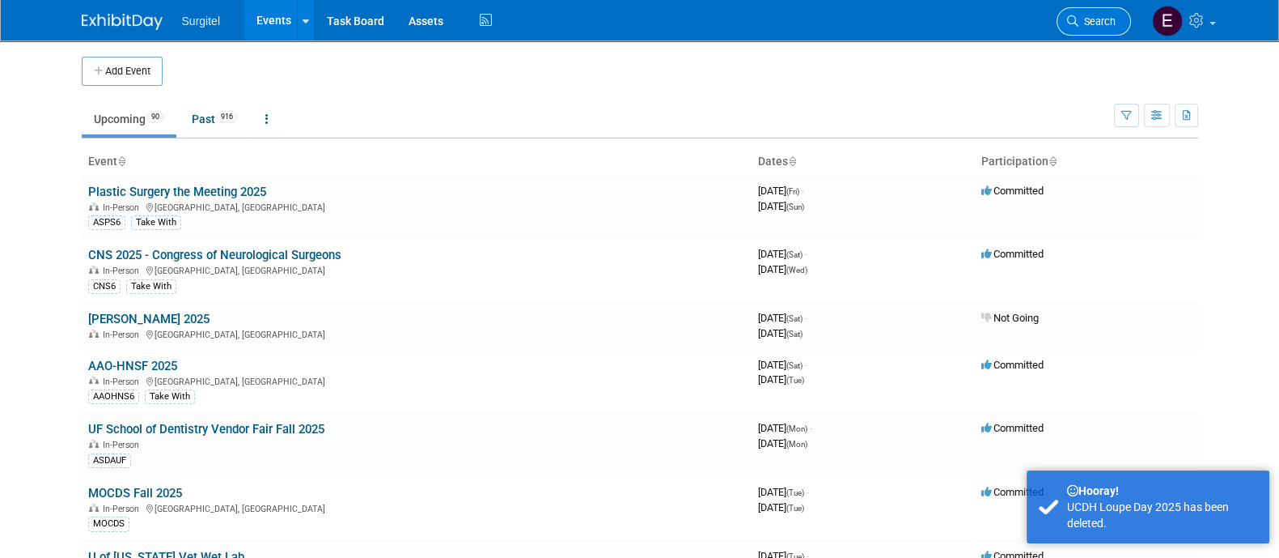
click at [1083, 19] on span "Search" at bounding box center [1097, 21] width 37 height 12
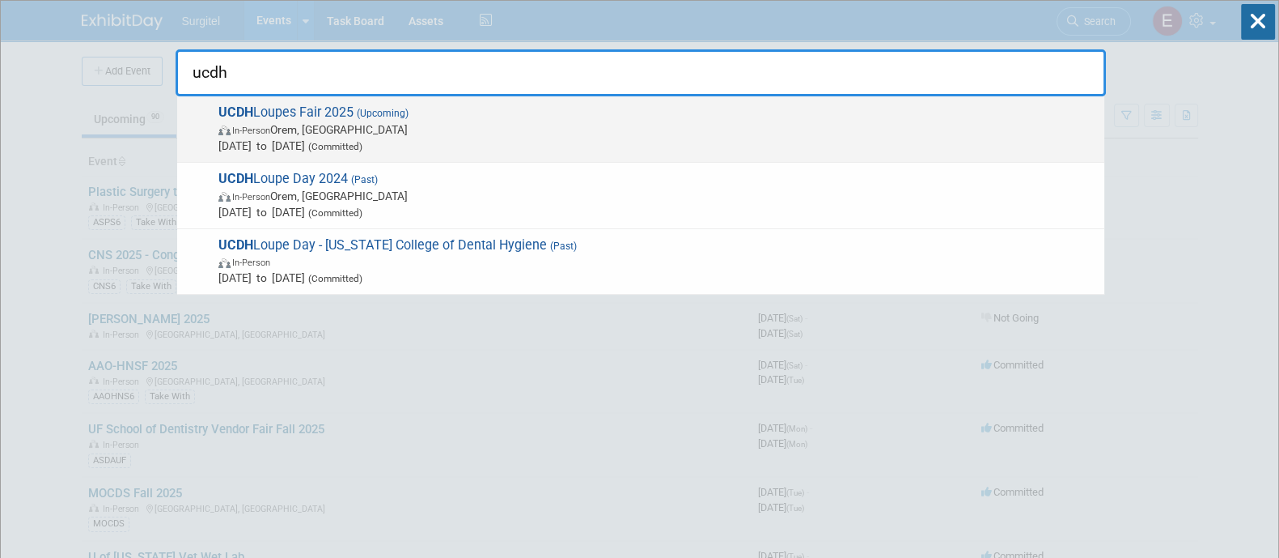
type input "ucdh"
click at [656, 124] on span "In-Person Orem, [GEOGRAPHIC_DATA]" at bounding box center [658, 129] width 878 height 16
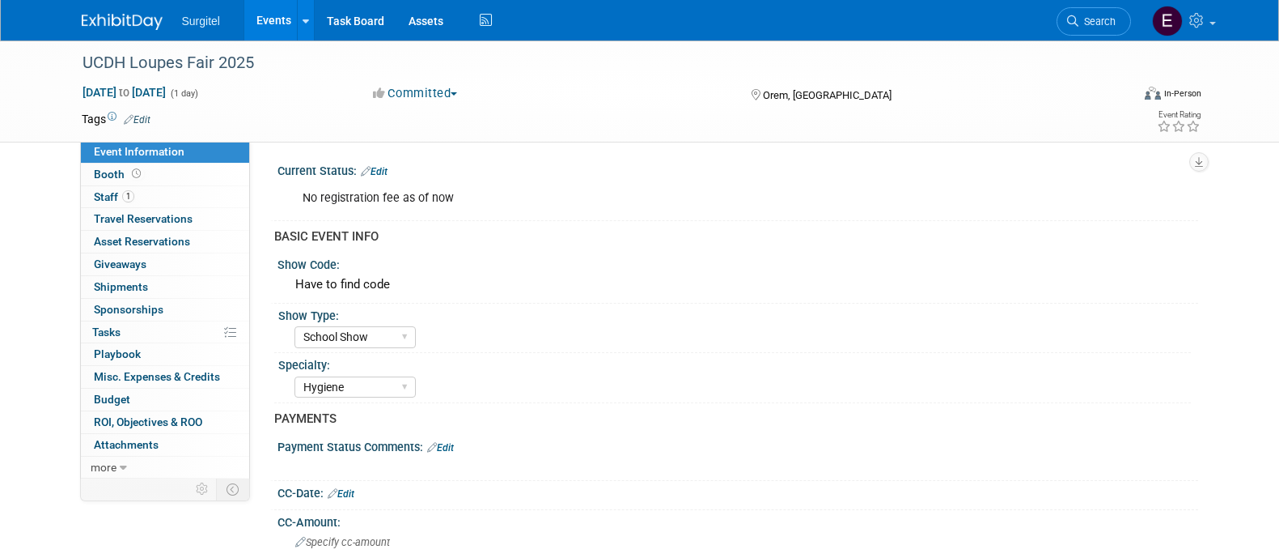
select select "School Show"
select select "Hygiene"
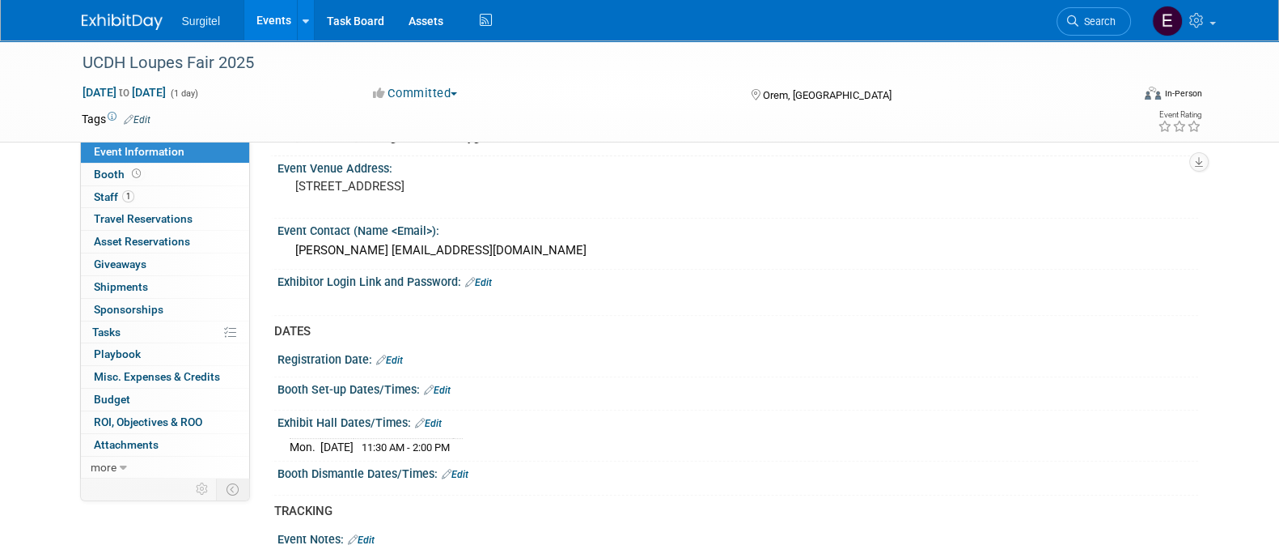
scroll to position [766, 0]
